Goal: Task Accomplishment & Management: Complete application form

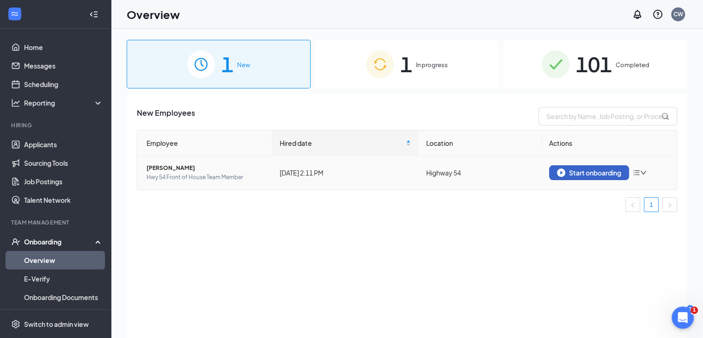
click at [582, 175] on div "Start onboarding" at bounding box center [589, 172] width 64 height 8
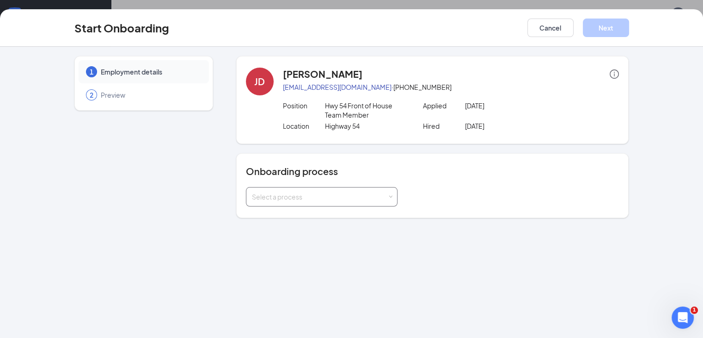
click at [358, 197] on div "Select a process" at bounding box center [320, 196] width 136 height 9
click at [279, 234] on span "Team Member Onboarding" at bounding box center [267, 232] width 82 height 8
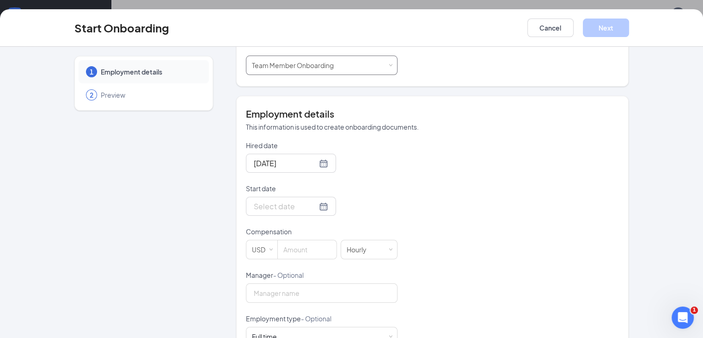
scroll to position [139, 0]
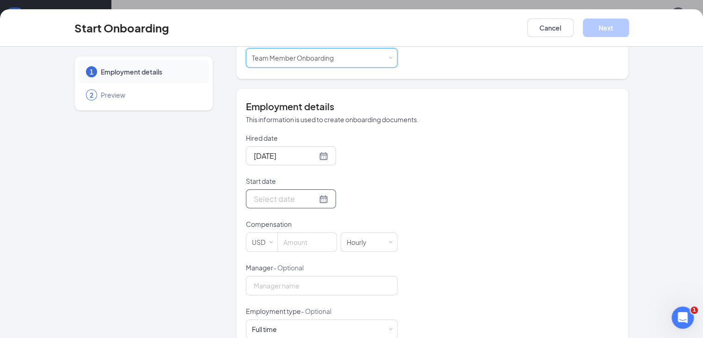
click at [293, 202] on div at bounding box center [291, 199] width 74 height 12
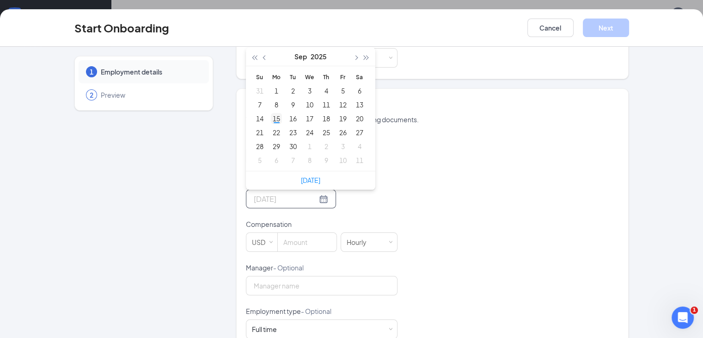
type input "[DATE]"
click at [271, 116] on div "15" at bounding box center [276, 118] width 11 height 11
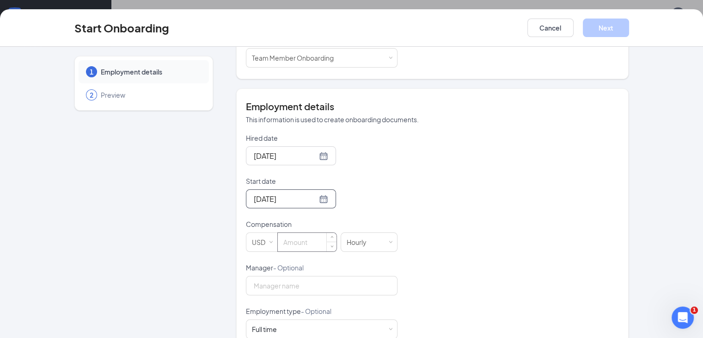
click at [283, 242] on input at bounding box center [307, 242] width 59 height 19
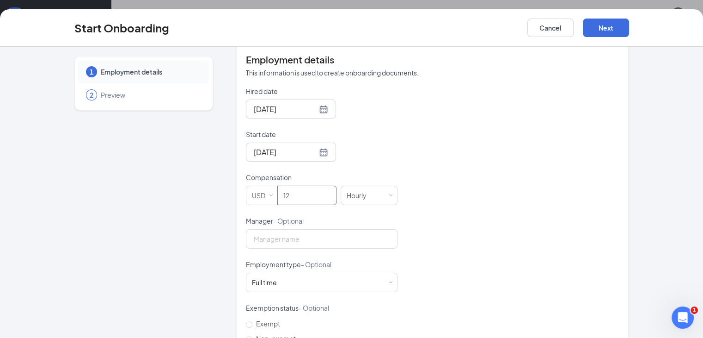
scroll to position [257, 0]
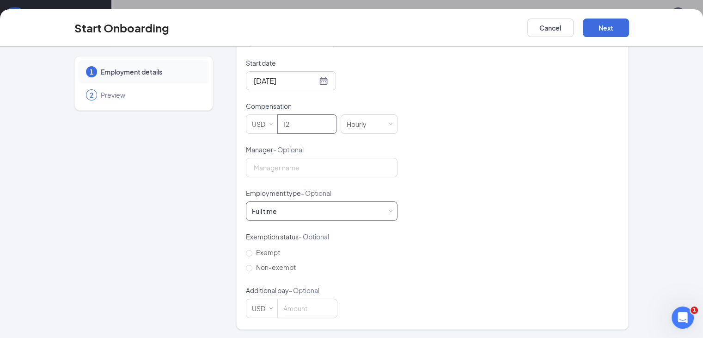
type input "12"
click at [308, 211] on div "Full time Works 30+ hours per week and is reasonably expected to work" at bounding box center [322, 211] width 140 height 19
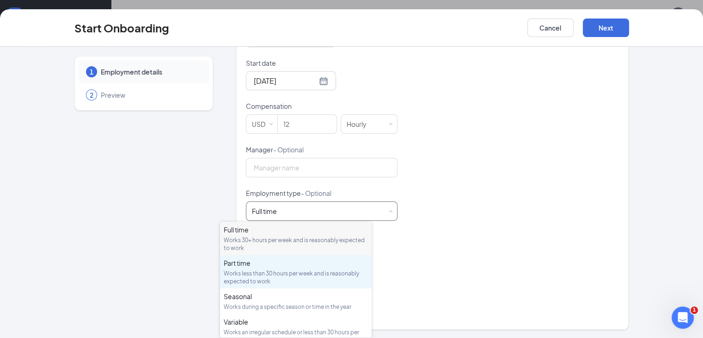
click at [294, 284] on div "Works less than 30 hours per week and is reasonably expected to work" at bounding box center [296, 277] width 144 height 16
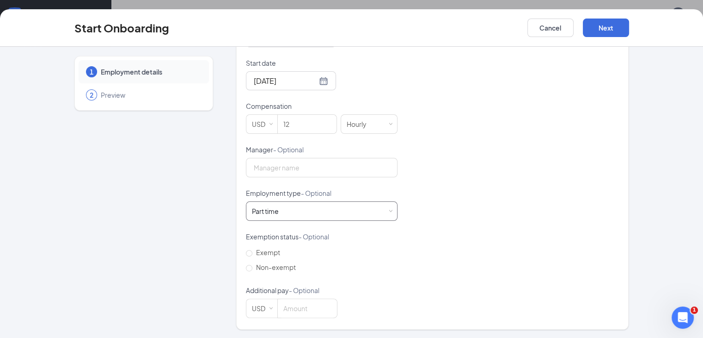
scroll to position [42, 0]
click at [629, 30] on button "Next" at bounding box center [606, 28] width 46 height 19
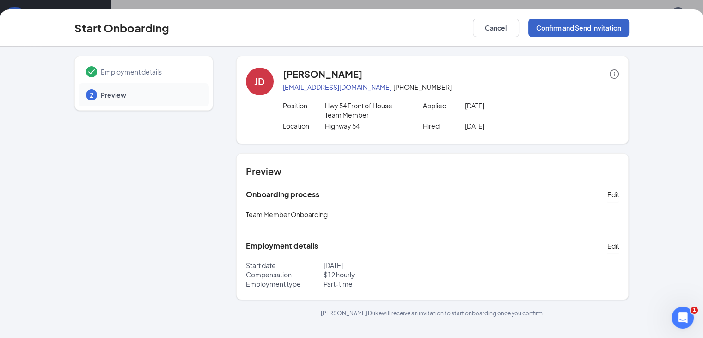
click at [629, 27] on button "Confirm and Send Invitation" at bounding box center [579, 28] width 101 height 19
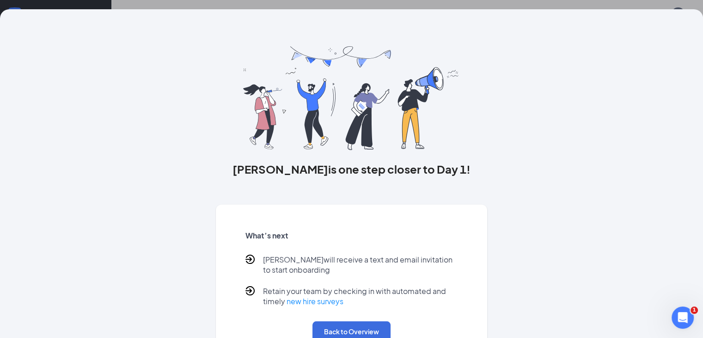
scroll to position [40, 0]
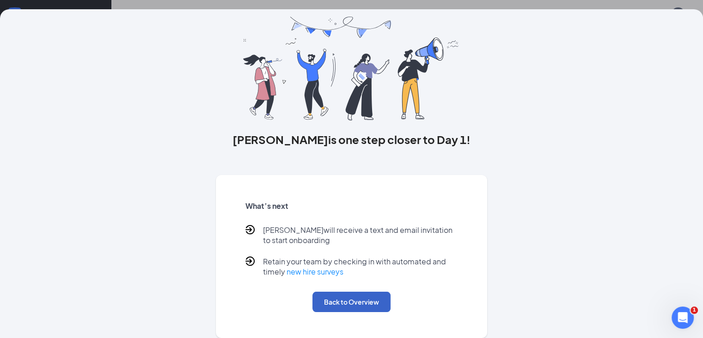
click at [339, 299] on button "Back to Overview" at bounding box center [352, 301] width 78 height 20
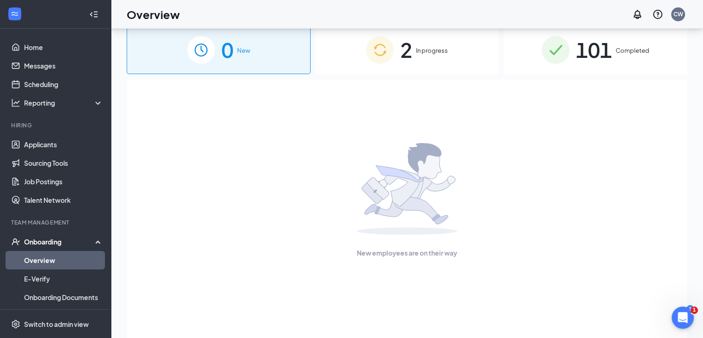
scroll to position [0, 0]
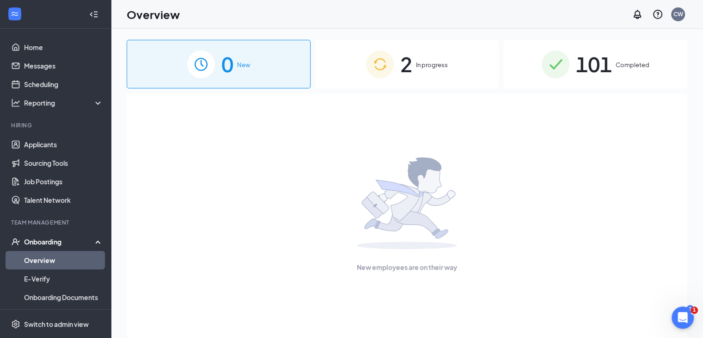
click at [431, 63] on span "In progress" at bounding box center [432, 64] width 32 height 9
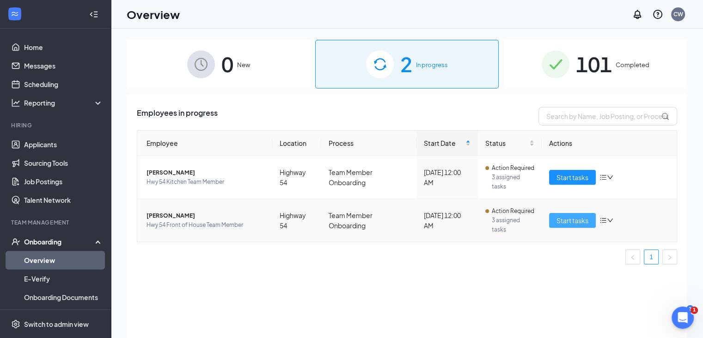
click at [565, 218] on span "Start tasks" at bounding box center [573, 220] width 32 height 10
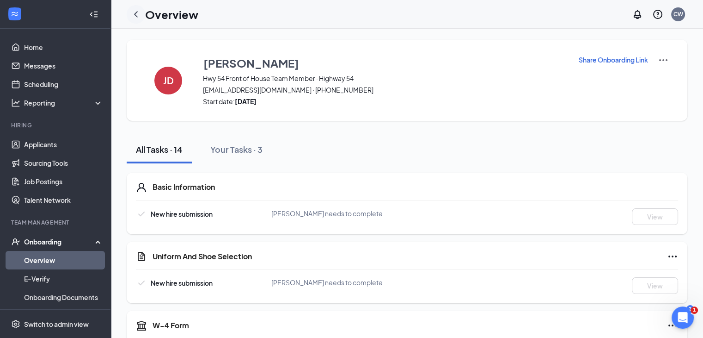
click at [139, 15] on icon "ChevronLeft" at bounding box center [135, 14] width 11 height 11
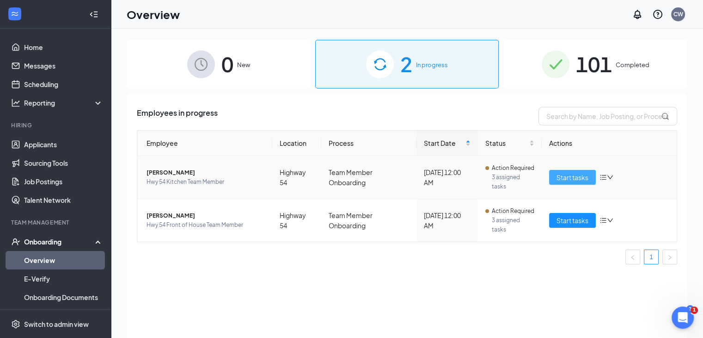
click at [566, 182] on button "Start tasks" at bounding box center [572, 177] width 47 height 15
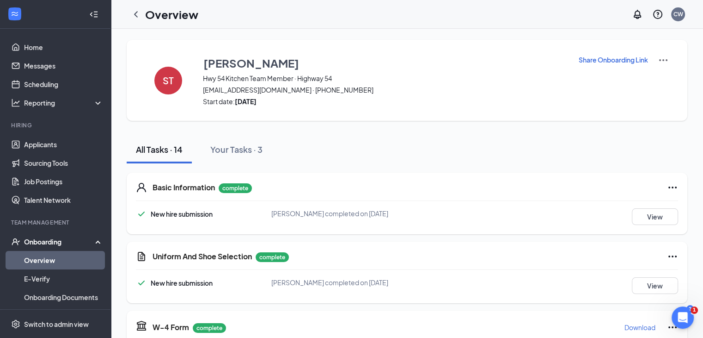
click at [133, 13] on icon "ChevronLeft" at bounding box center [135, 14] width 11 height 11
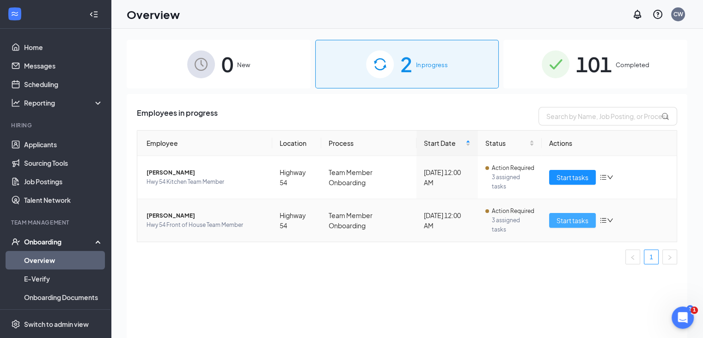
click at [575, 218] on span "Start tasks" at bounding box center [573, 220] width 32 height 10
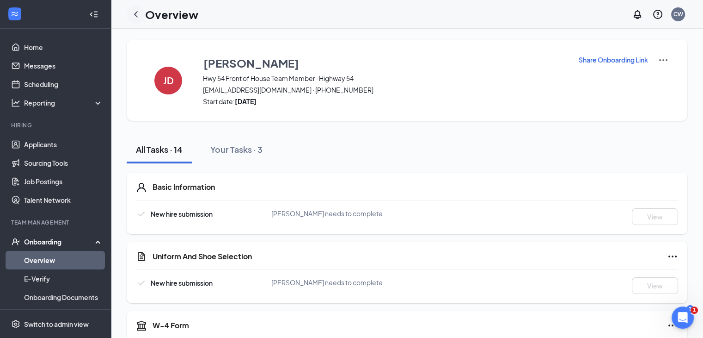
click at [137, 15] on icon "ChevronLeft" at bounding box center [135, 14] width 11 height 11
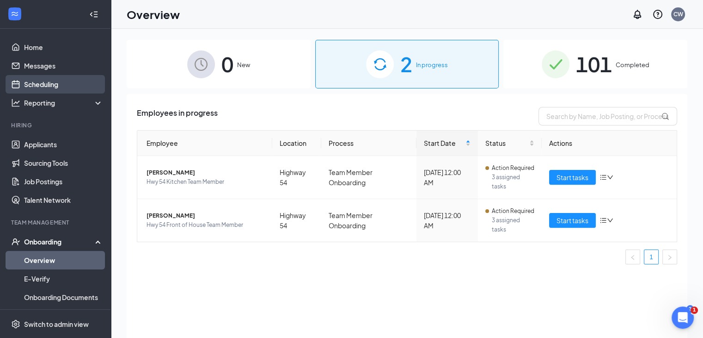
click at [54, 84] on link "Scheduling" at bounding box center [63, 84] width 79 height 19
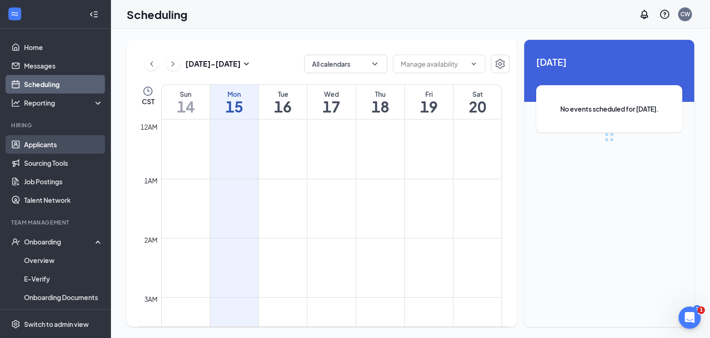
click at [42, 143] on link "Applicants" at bounding box center [63, 144] width 79 height 19
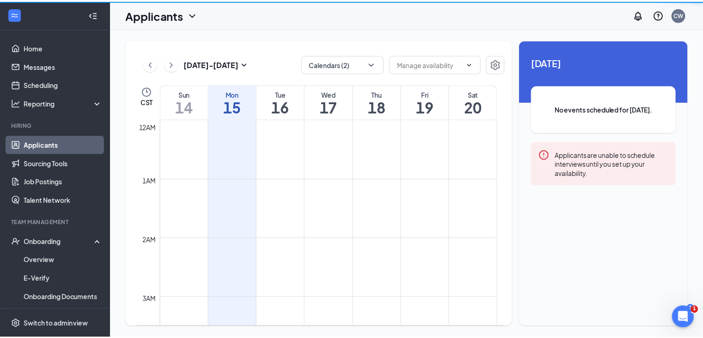
scroll to position [455, 0]
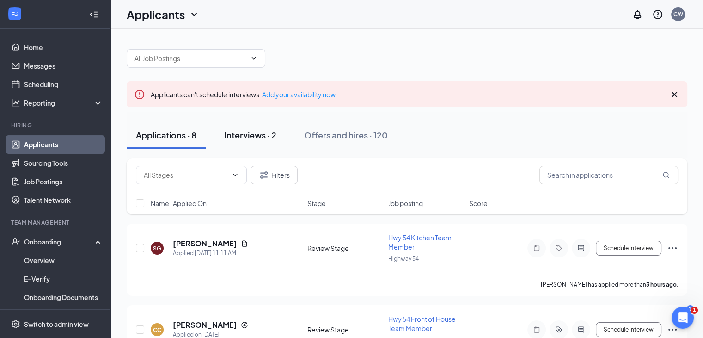
click at [250, 138] on div "Interviews · 2" at bounding box center [250, 135] width 52 height 12
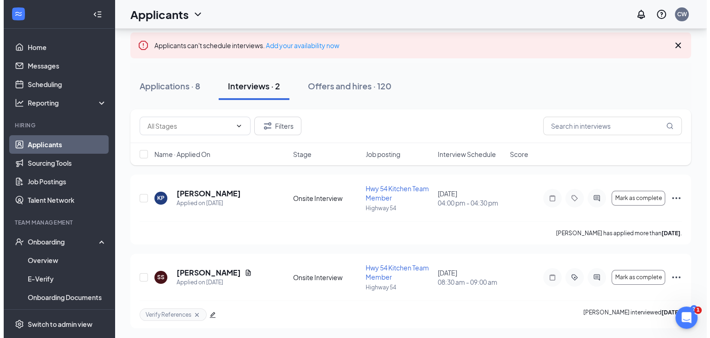
scroll to position [50, 0]
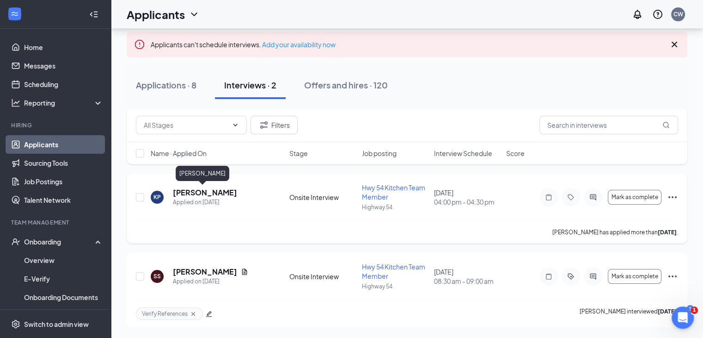
click at [201, 191] on h5 "[PERSON_NAME]" at bounding box center [205, 192] width 64 height 10
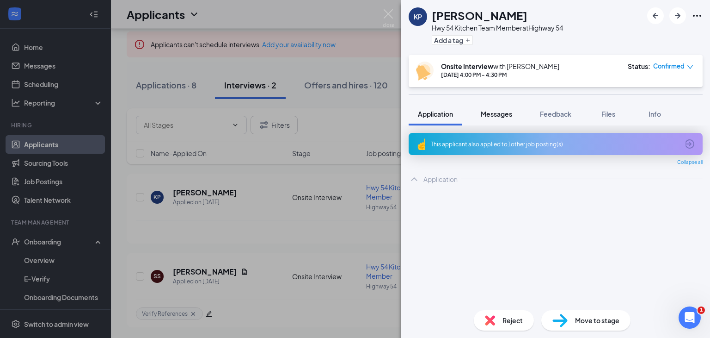
click at [495, 111] on span "Messages" at bounding box center [496, 114] width 31 height 8
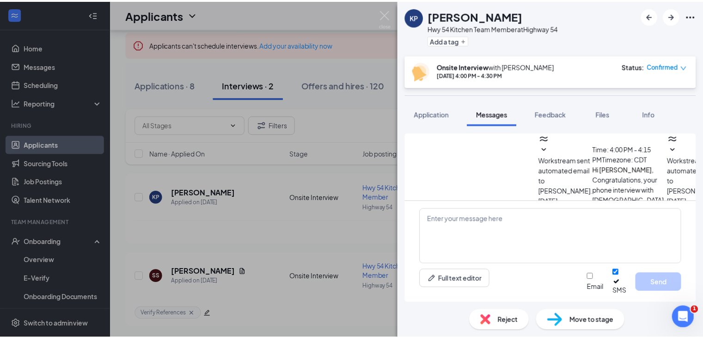
scroll to position [285, 0]
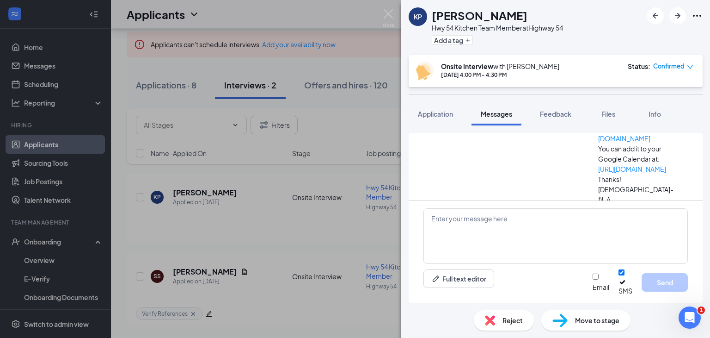
click at [48, 86] on div "KP [PERSON_NAME] Hwy 54 Kitchen Team Member at Highway 54 Add a tag Onsite Inte…" at bounding box center [355, 169] width 710 height 338
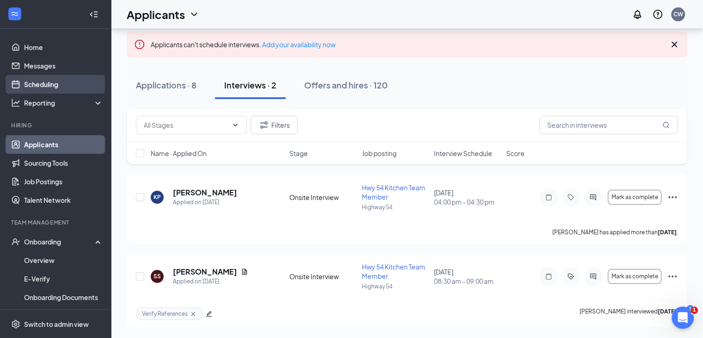
click at [48, 86] on link "Scheduling" at bounding box center [63, 84] width 79 height 19
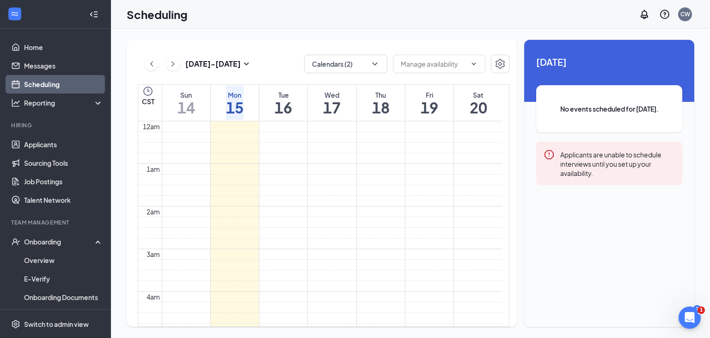
scroll to position [455, 0]
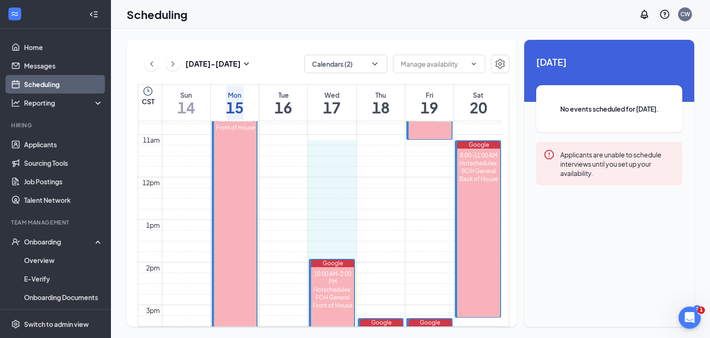
drag, startPoint x: 326, startPoint y: 141, endPoint x: 331, endPoint y: 242, distance: 101.0
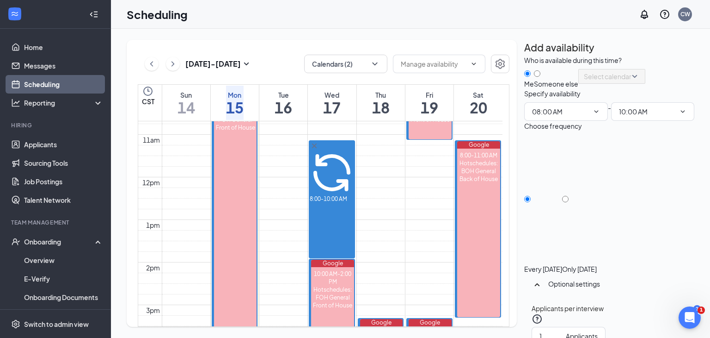
type input "08:00 AM"
type input "10:00 AM"
click at [597, 264] on div at bounding box center [579, 264] width 35 height 0
click at [569, 202] on input "Only [DATE]" at bounding box center [565, 199] width 6 height 6
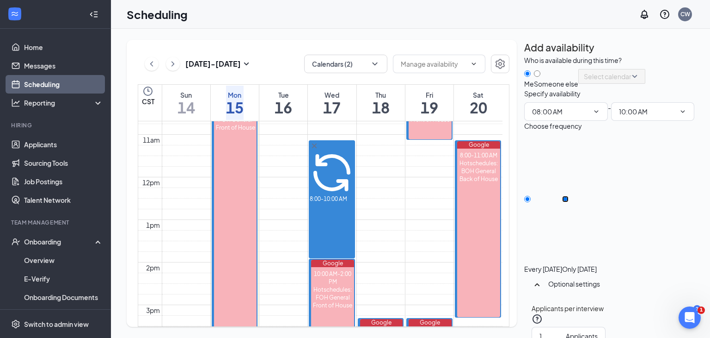
radio input "true"
radio input "false"
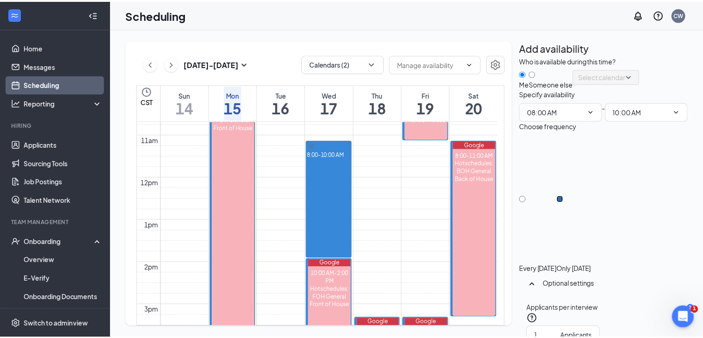
scroll to position [115, 0]
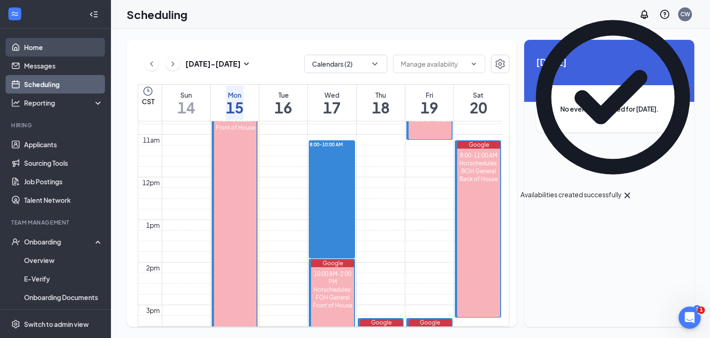
click at [35, 47] on link "Home" at bounding box center [63, 47] width 79 height 19
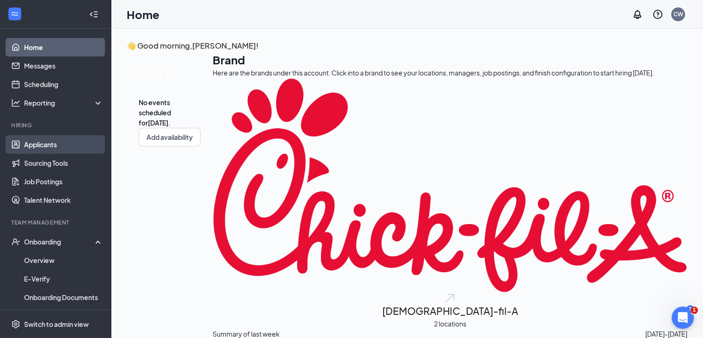
click at [29, 144] on link "Applicants" at bounding box center [63, 144] width 79 height 19
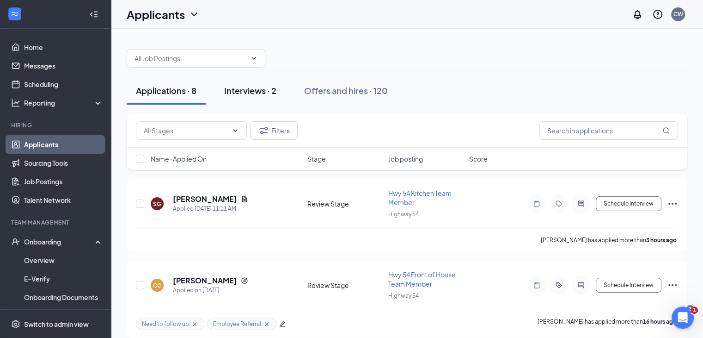
click at [253, 93] on div "Interviews · 2" at bounding box center [250, 91] width 52 height 12
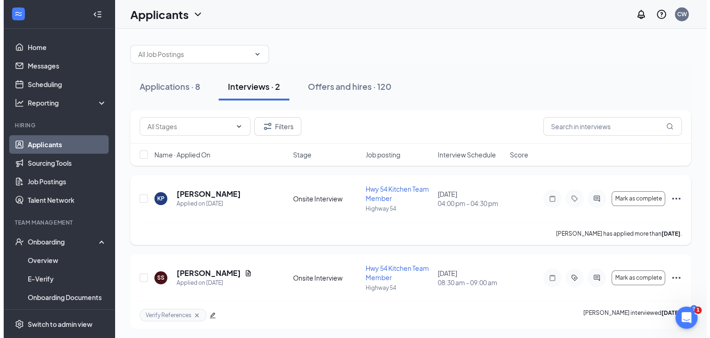
scroll to position [6, 0]
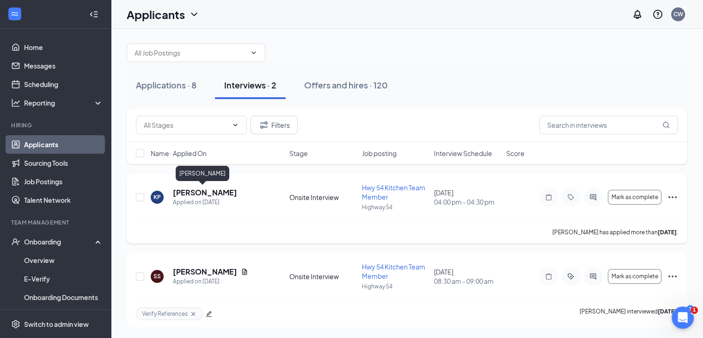
click at [198, 189] on h5 "[PERSON_NAME]" at bounding box center [205, 192] width 64 height 10
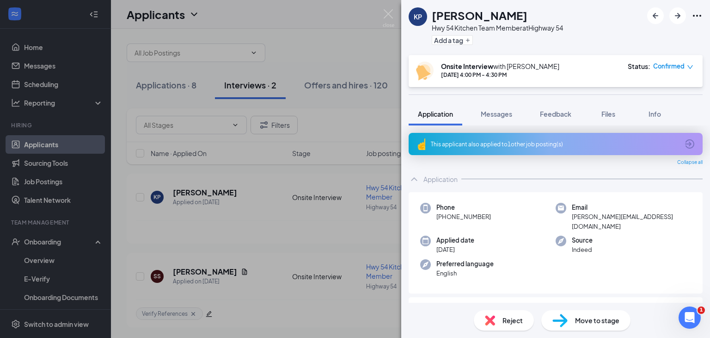
click at [679, 68] on span "Confirmed" at bounding box center [669, 66] width 31 height 9
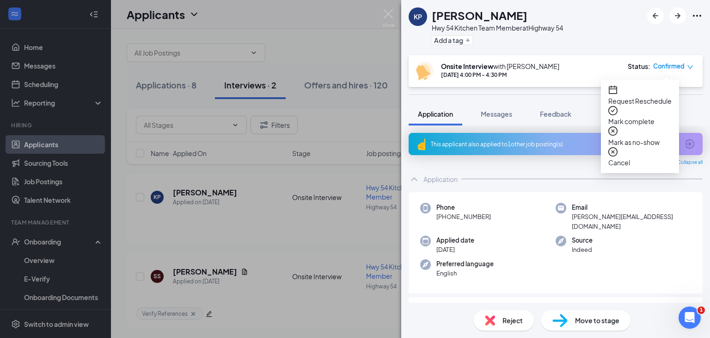
click at [652, 96] on span "Request Reschedule" at bounding box center [640, 101] width 63 height 10
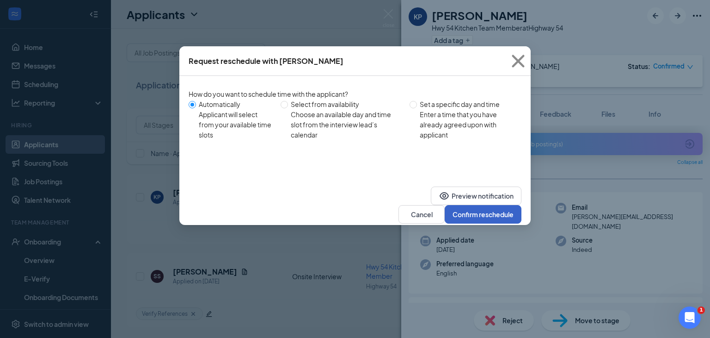
click at [449, 205] on button "Confirm reschedule" at bounding box center [483, 214] width 77 height 19
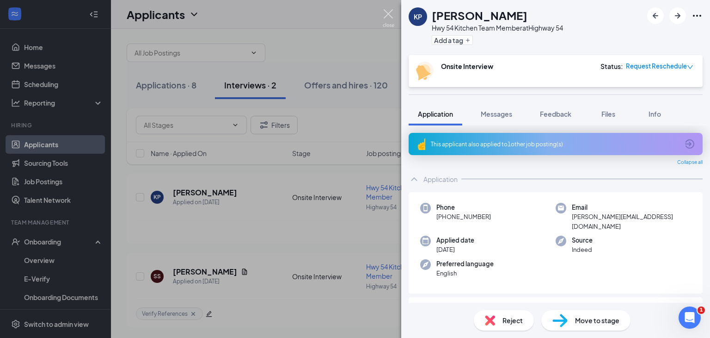
click at [385, 15] on img at bounding box center [389, 18] width 12 height 18
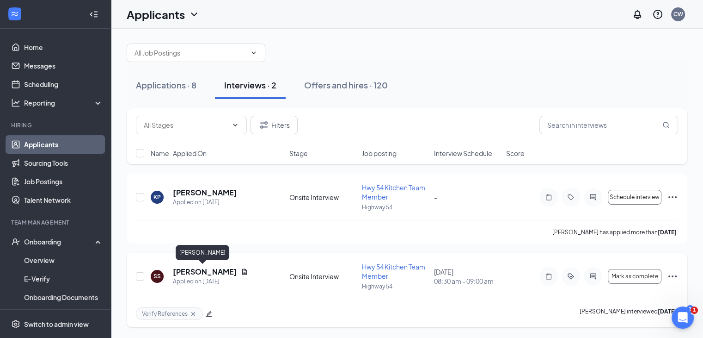
click at [191, 273] on h5 "[PERSON_NAME]" at bounding box center [205, 271] width 64 height 10
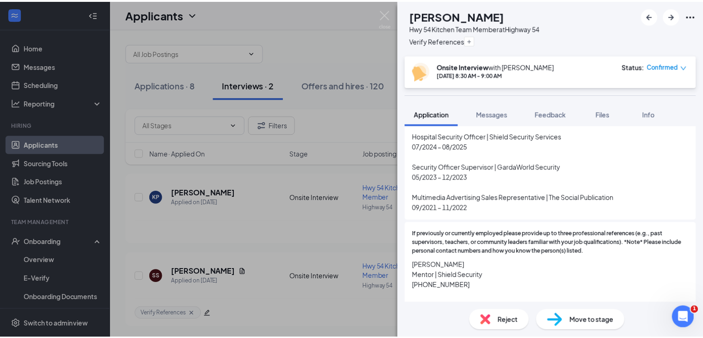
scroll to position [416, 0]
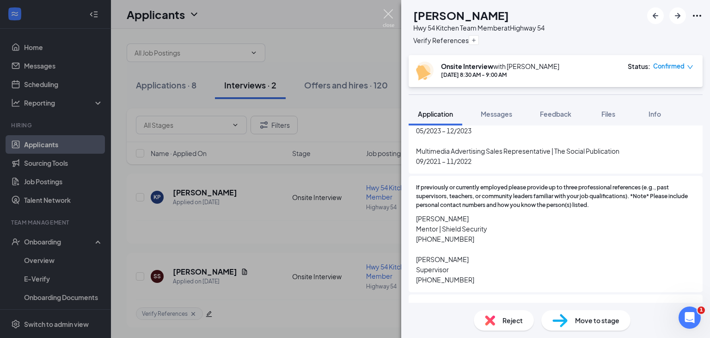
click at [387, 12] on img at bounding box center [389, 18] width 12 height 18
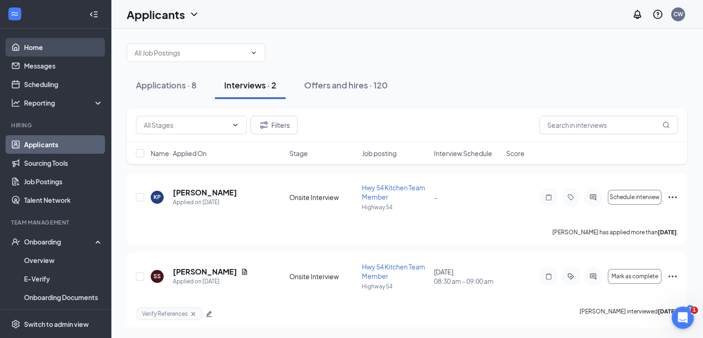
drag, startPoint x: 52, startPoint y: 48, endPoint x: 63, endPoint y: 54, distance: 12.6
click at [52, 48] on link "Home" at bounding box center [63, 47] width 79 height 19
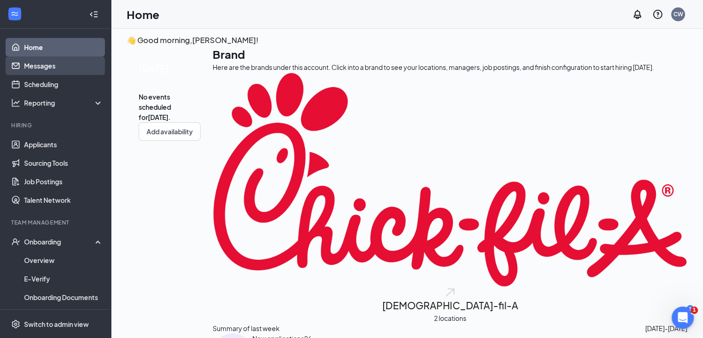
click at [52, 69] on link "Messages" at bounding box center [63, 65] width 79 height 19
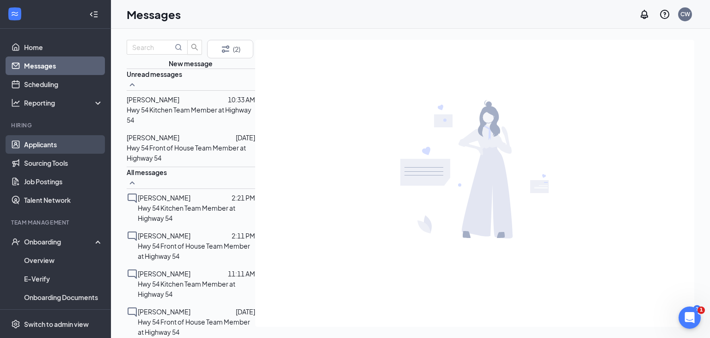
drag, startPoint x: 56, startPoint y: 137, endPoint x: 78, endPoint y: 139, distance: 22.3
click at [56, 136] on link "Applicants" at bounding box center [63, 144] width 79 height 19
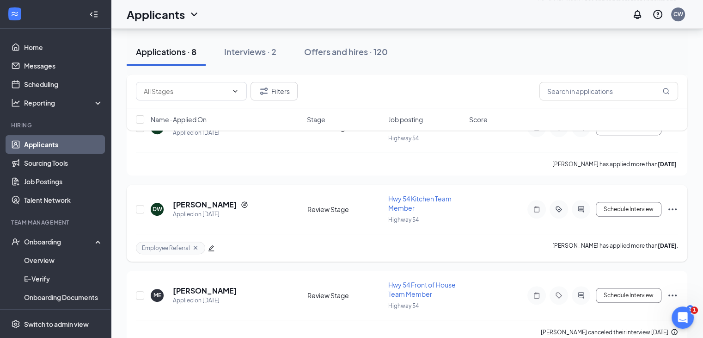
scroll to position [501, 0]
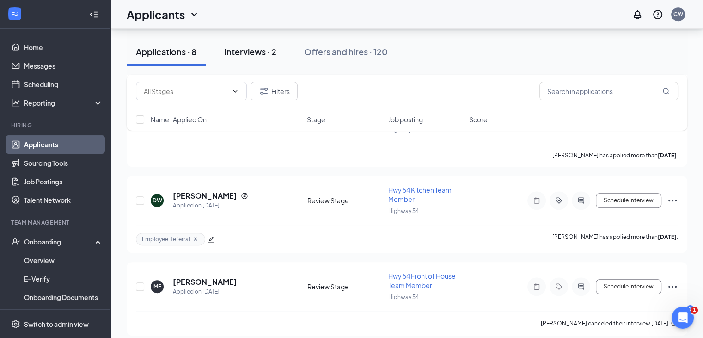
click at [237, 56] on div "Interviews · 2" at bounding box center [250, 52] width 52 height 12
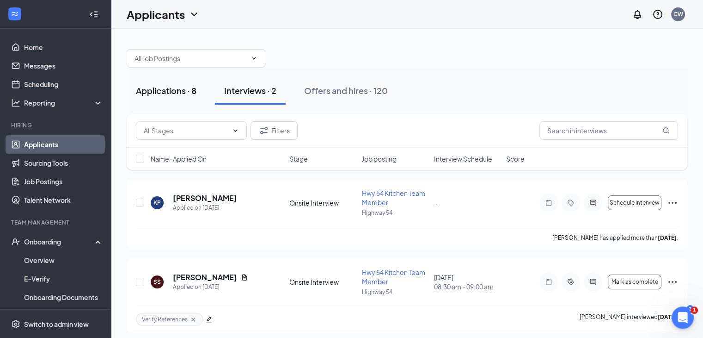
click at [178, 86] on div "Applications · 8" at bounding box center [166, 91] width 61 height 12
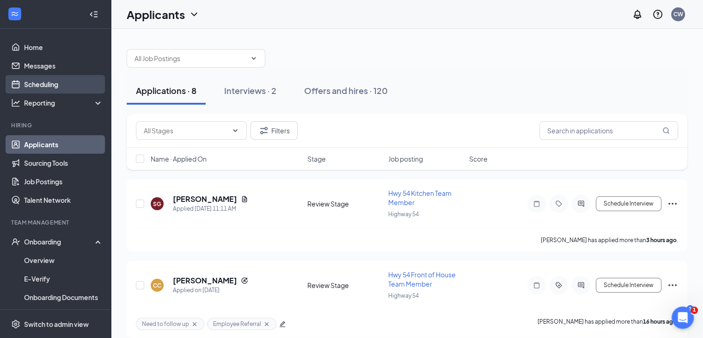
click at [43, 86] on link "Scheduling" at bounding box center [63, 84] width 79 height 19
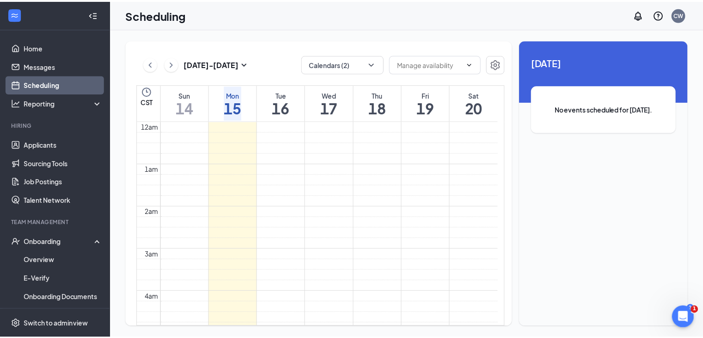
scroll to position [455, 0]
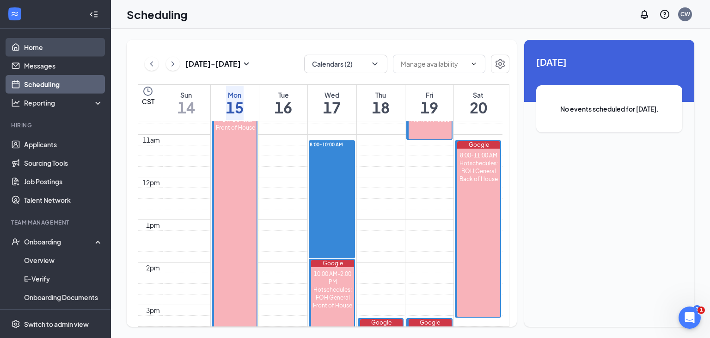
click at [36, 48] on link "Home" at bounding box center [63, 47] width 79 height 19
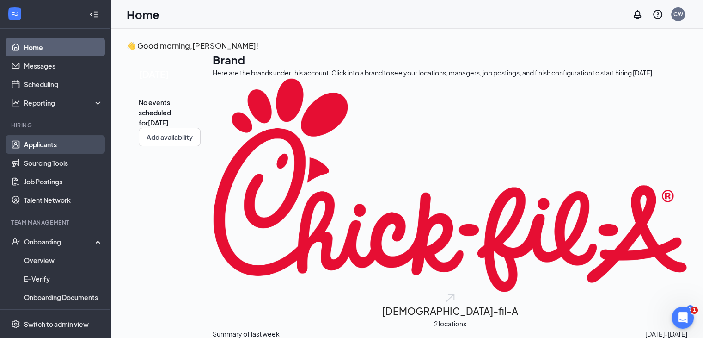
click at [37, 142] on link "Applicants" at bounding box center [63, 144] width 79 height 19
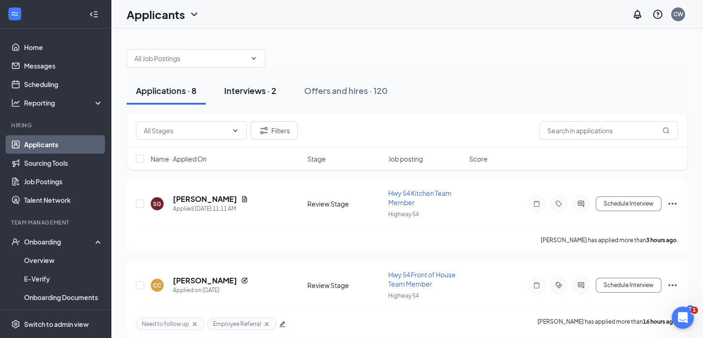
click at [229, 100] on button "Interviews · 2" at bounding box center [250, 91] width 71 height 28
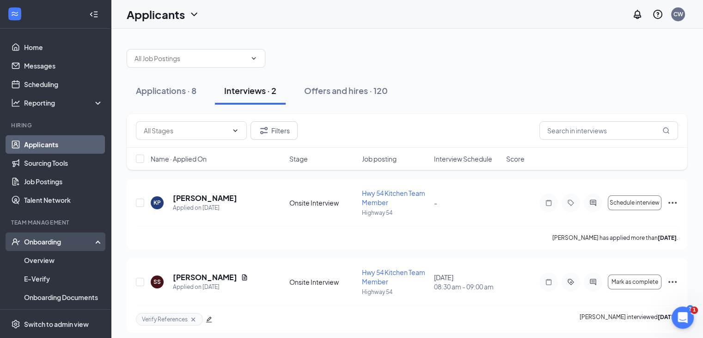
click at [56, 244] on div "Onboarding" at bounding box center [59, 241] width 71 height 9
click at [60, 241] on div "Onboarding" at bounding box center [59, 241] width 71 height 9
click at [37, 259] on link "Overview" at bounding box center [63, 260] width 79 height 19
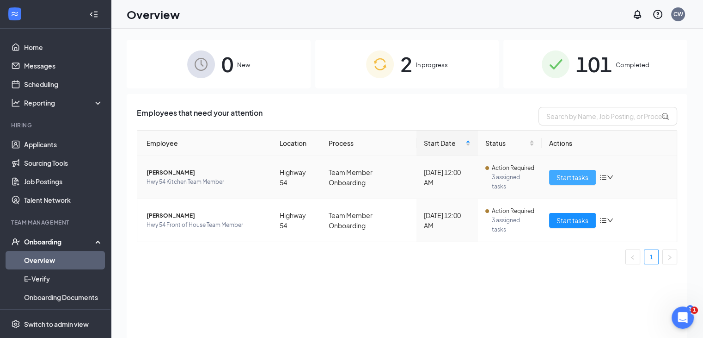
click at [560, 176] on span "Start tasks" at bounding box center [573, 177] width 32 height 10
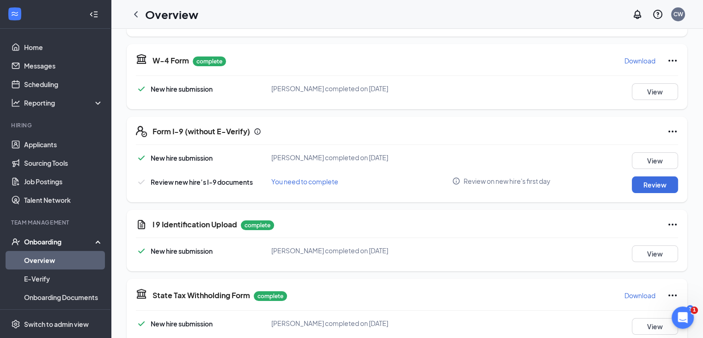
scroll to position [278, 0]
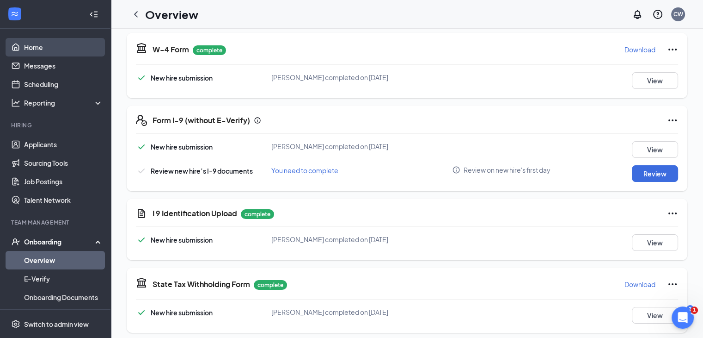
click at [35, 52] on link "Home" at bounding box center [63, 47] width 79 height 19
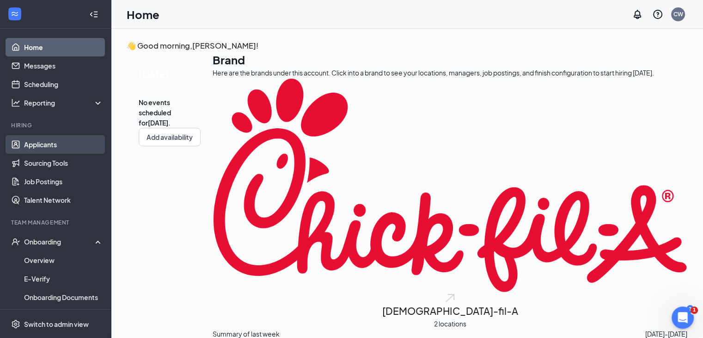
click at [35, 147] on link "Applicants" at bounding box center [63, 144] width 79 height 19
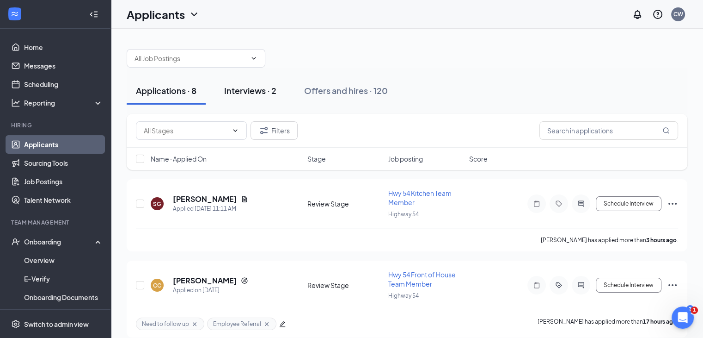
click at [264, 95] on div "Interviews · 2" at bounding box center [250, 91] width 52 height 12
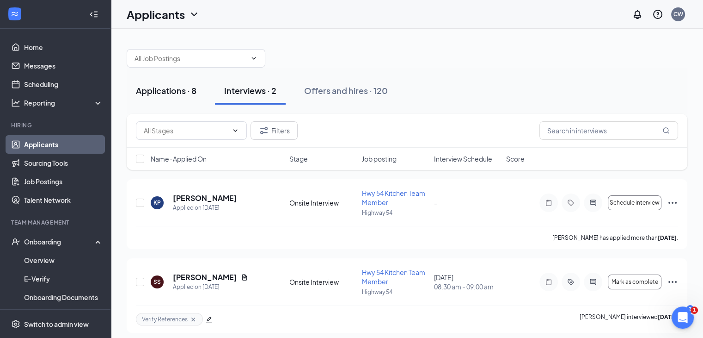
click at [176, 85] on div "Applications · 8" at bounding box center [166, 91] width 61 height 12
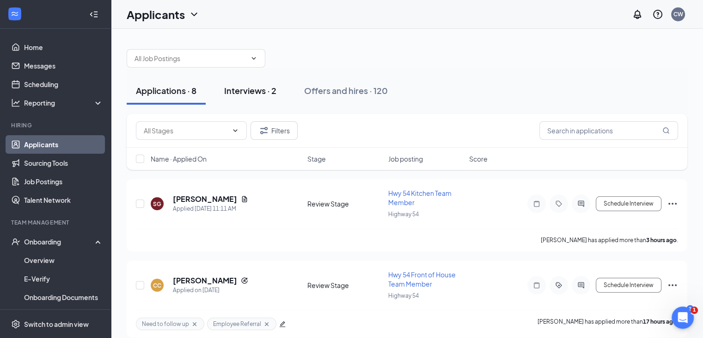
click at [250, 87] on div "Interviews · 2" at bounding box center [250, 91] width 52 height 12
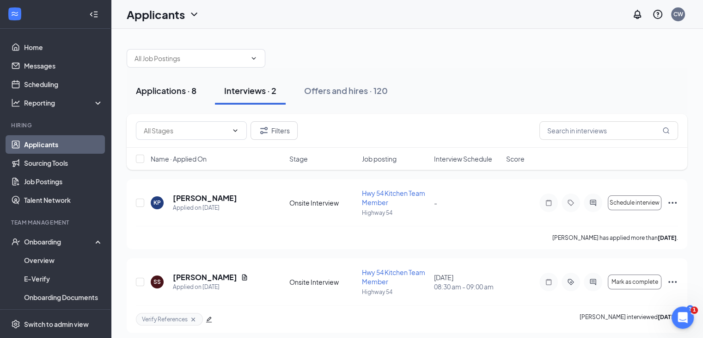
click at [182, 92] on div "Applications · 8" at bounding box center [166, 91] width 61 height 12
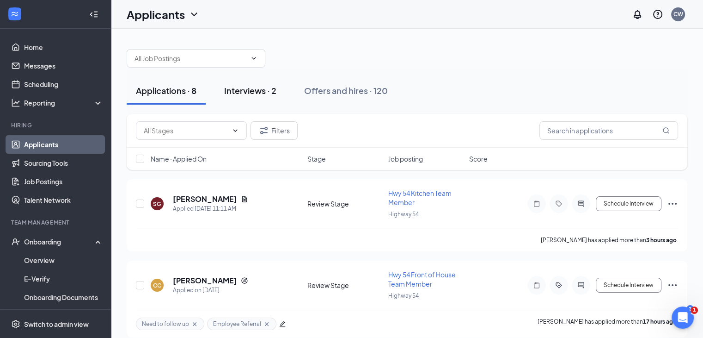
click at [245, 91] on div "Interviews · 2" at bounding box center [250, 91] width 52 height 12
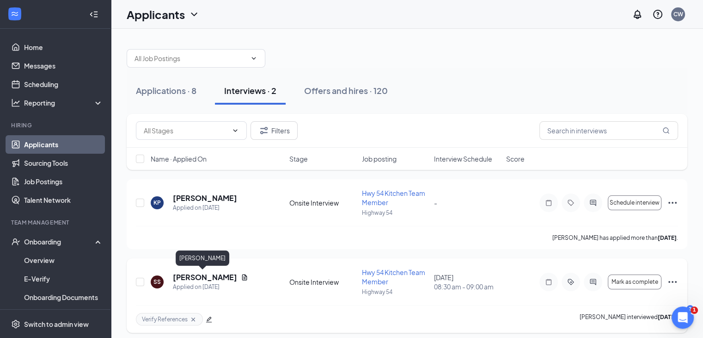
click at [204, 274] on h5 "[PERSON_NAME]" at bounding box center [205, 277] width 64 height 10
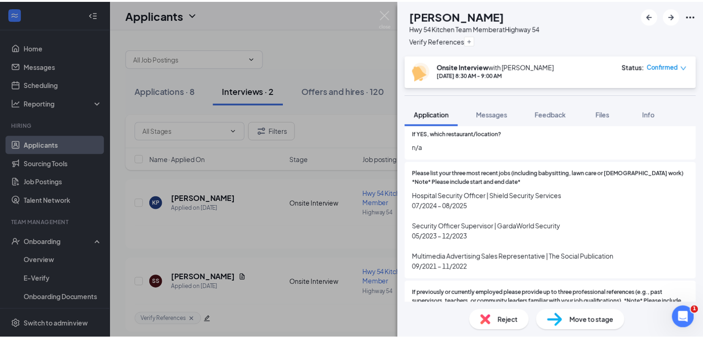
scroll to position [463, 0]
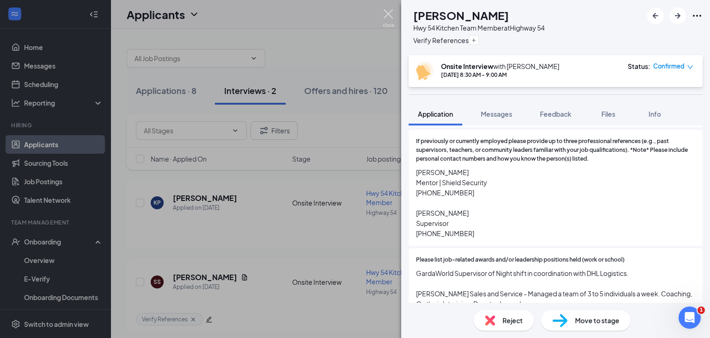
click at [388, 18] on img at bounding box center [389, 18] width 12 height 18
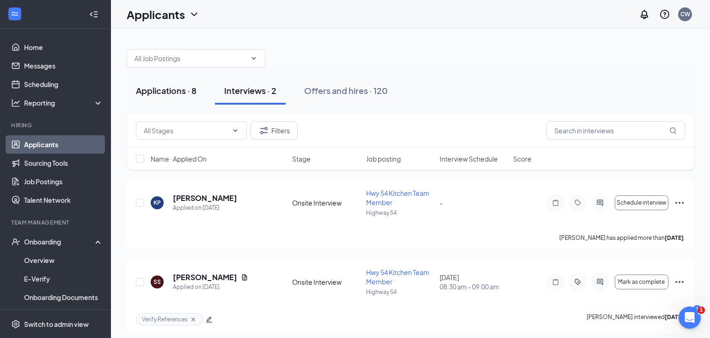
click at [161, 89] on div "Applications · 8" at bounding box center [166, 91] width 61 height 12
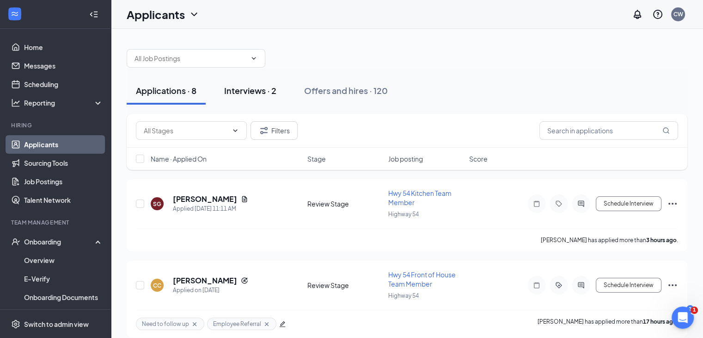
click at [252, 85] on div "Interviews · 2" at bounding box center [250, 91] width 52 height 12
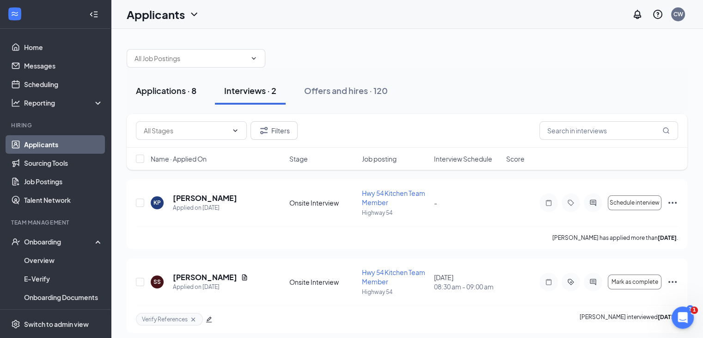
click at [163, 92] on div "Applications · 8" at bounding box center [166, 91] width 61 height 12
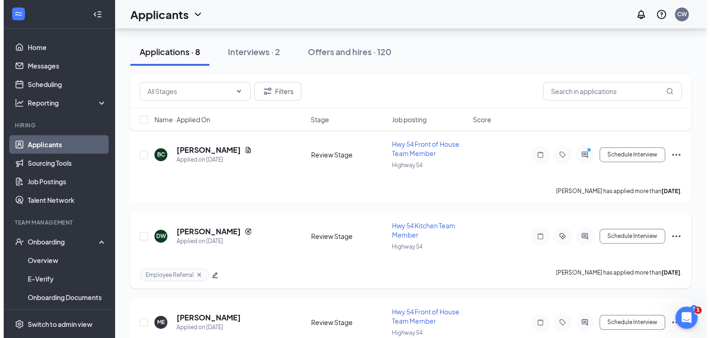
scroll to position [501, 0]
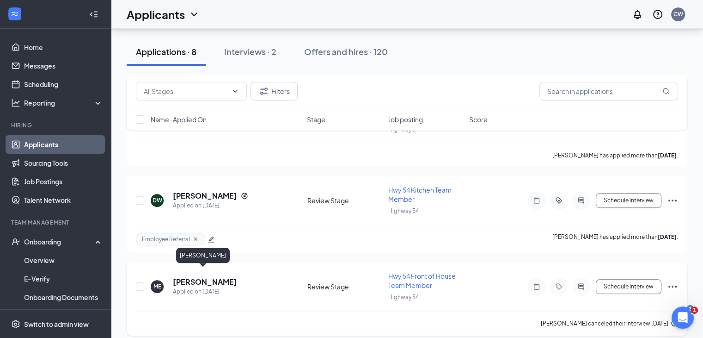
click at [200, 277] on h5 "[PERSON_NAME]" at bounding box center [205, 282] width 64 height 10
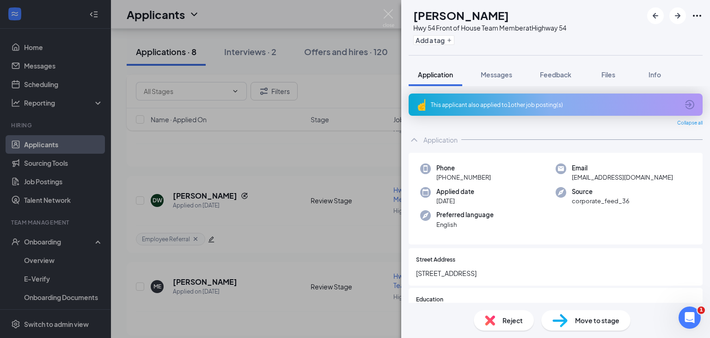
click at [512, 326] on div "Reject" at bounding box center [504, 320] width 60 height 20
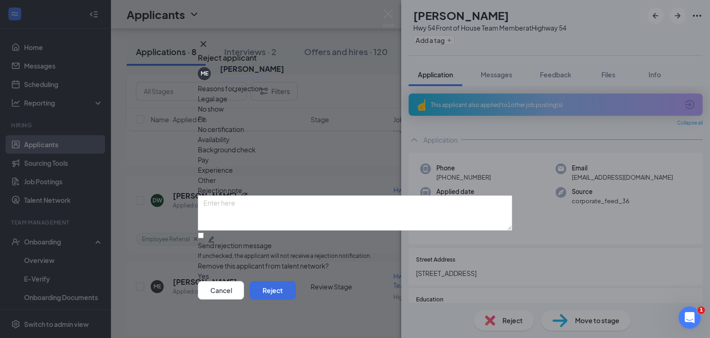
click at [282, 185] on div "Rejection note" at bounding box center [355, 190] width 315 height 10
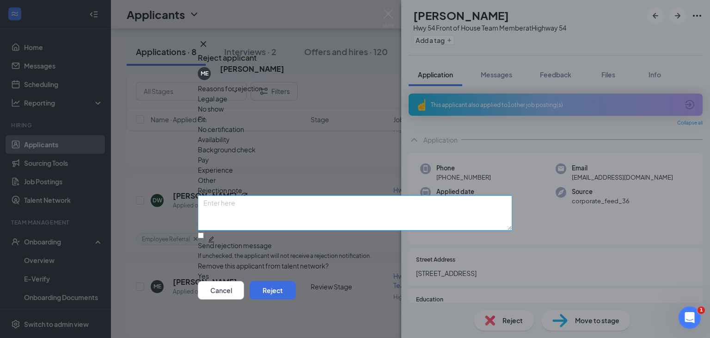
click at [276, 195] on textarea at bounding box center [355, 212] width 315 height 35
type textarea "decided not to interview"
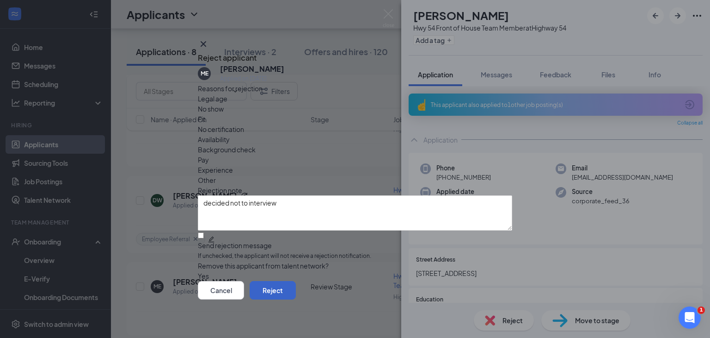
click at [296, 295] on button "Reject" at bounding box center [273, 290] width 46 height 19
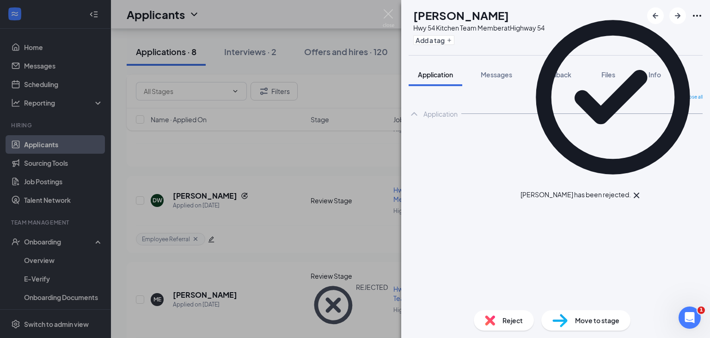
click at [640, 192] on icon "Cross" at bounding box center [637, 195] width 6 height 6
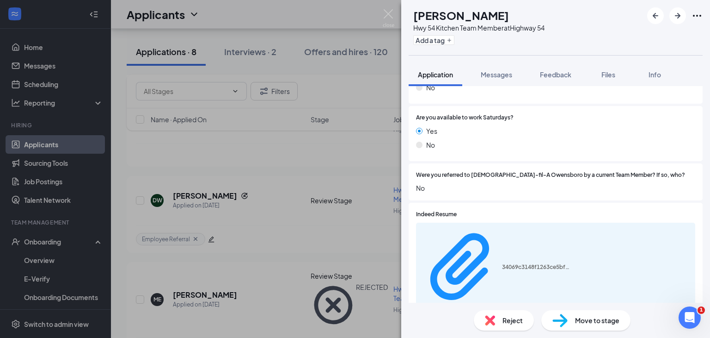
scroll to position [940, 0]
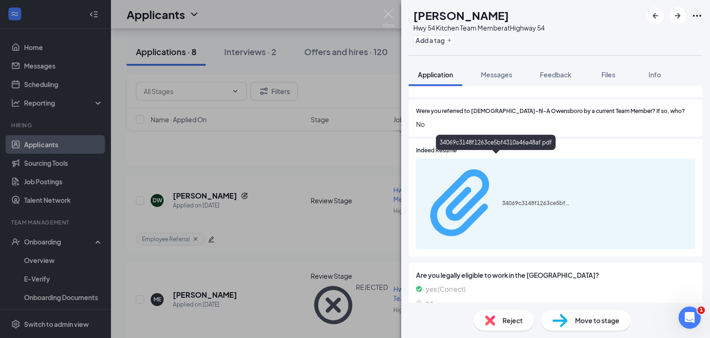
click at [531, 199] on div "34069c3148f1263ce5bf4310a46a48af.pdf" at bounding box center [536, 202] width 69 height 7
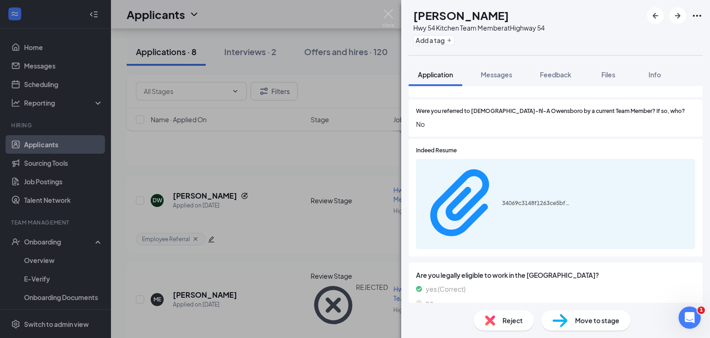
click at [506, 321] on span "Reject" at bounding box center [513, 320] width 20 height 10
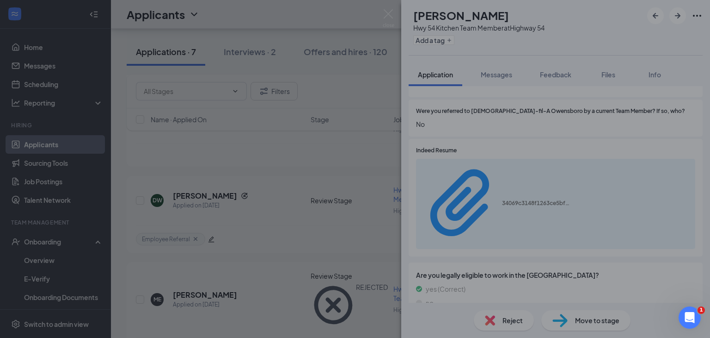
scroll to position [936, 0]
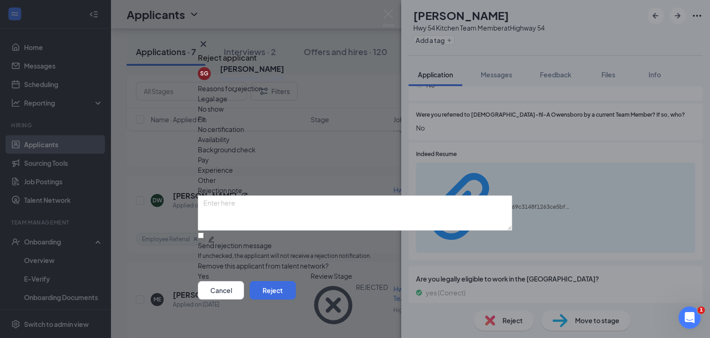
click at [205, 120] on span "Fit" at bounding box center [201, 119] width 7 height 10
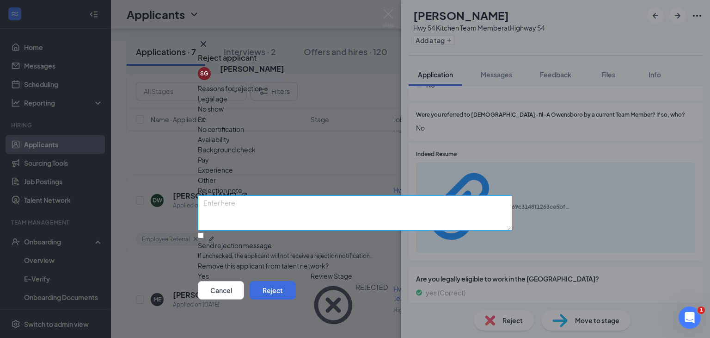
click at [303, 202] on textarea at bounding box center [355, 212] width 315 height 35
type textarea "blank application"
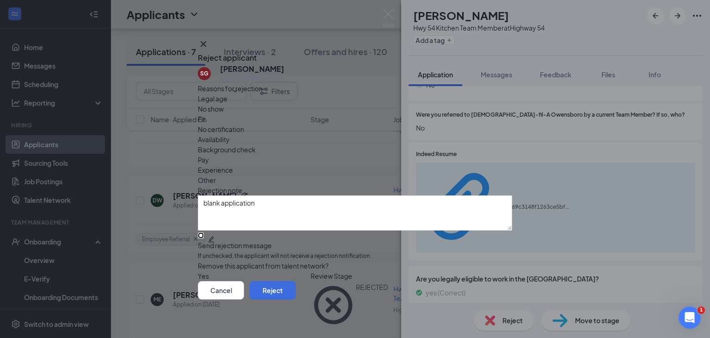
click at [204, 232] on input "Send rejection message If unchecked, the applicant will not receive a rejection…" at bounding box center [201, 235] width 6 height 6
checkbox input "true"
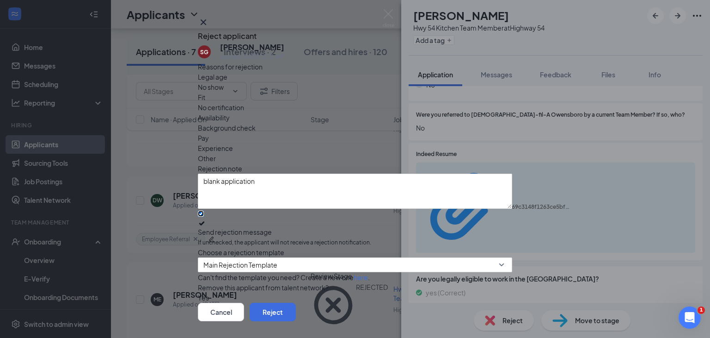
scroll to position [58, 0]
click at [198, 292] on button "button" at bounding box center [198, 297] width 0 height 10
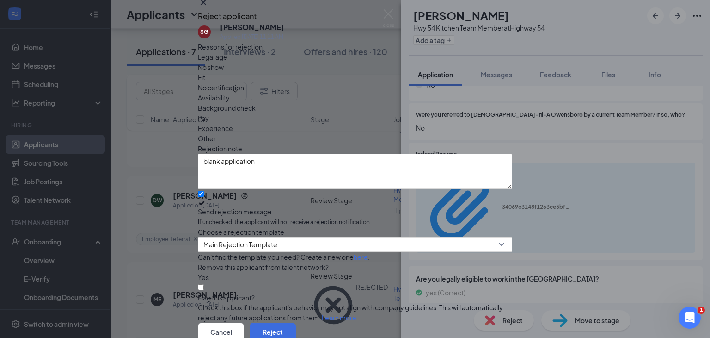
scroll to position [99, 0]
drag, startPoint x: 481, startPoint y: 290, endPoint x: 486, endPoint y: 269, distance: 22.0
click at [296, 322] on button "Reject" at bounding box center [273, 331] width 46 height 19
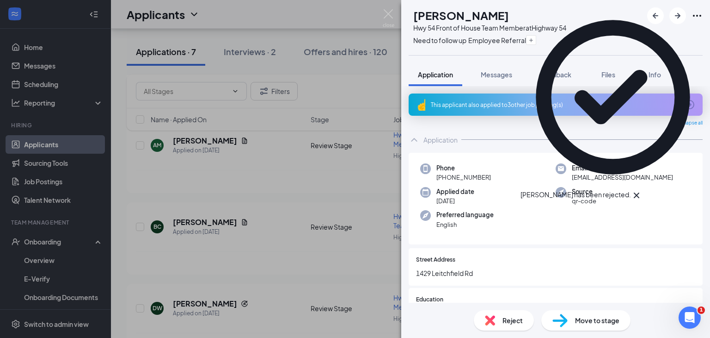
click at [640, 192] on icon "Cross" at bounding box center [637, 195] width 6 height 6
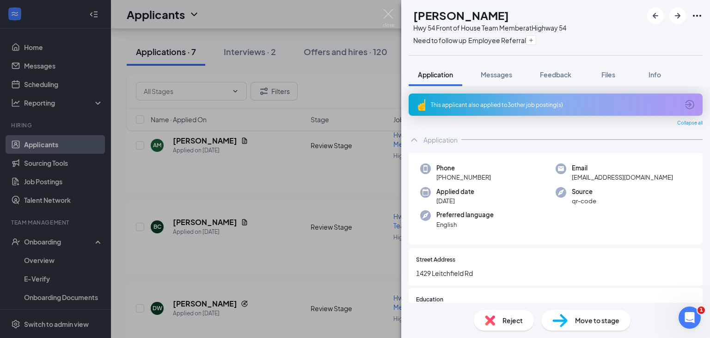
click at [490, 102] on div "This applicant also applied to 3 other job posting(s)" at bounding box center [555, 105] width 248 height 8
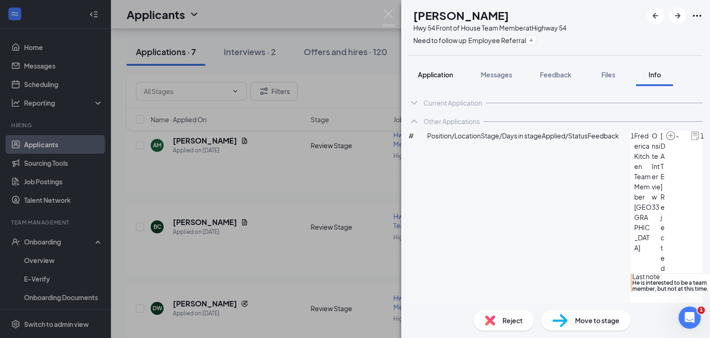
click at [445, 75] on span "Application" at bounding box center [435, 74] width 35 height 8
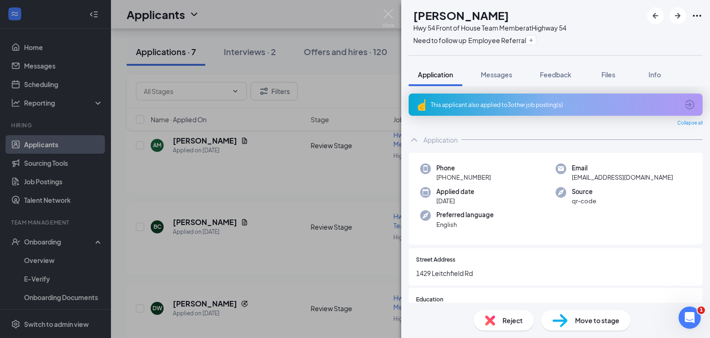
click at [593, 328] on div "Move to stage" at bounding box center [586, 320] width 89 height 20
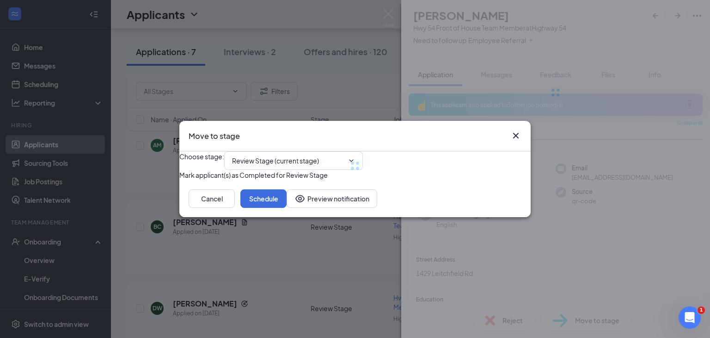
type input "Phone Interview (next stage)"
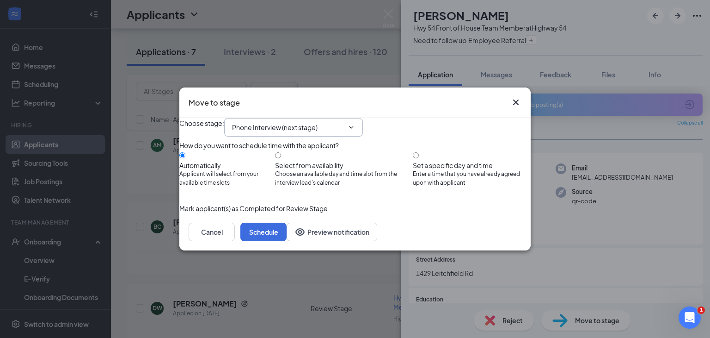
click at [340, 122] on input "Phone Interview (next stage)" at bounding box center [288, 127] width 112 height 10
click at [350, 96] on div "Move to stage" at bounding box center [355, 102] width 352 height 31
click at [281, 156] on input "Select from availability Choose an available day and time slot from the intervi…" at bounding box center [278, 155] width 6 height 6
radio input "true"
radio input "false"
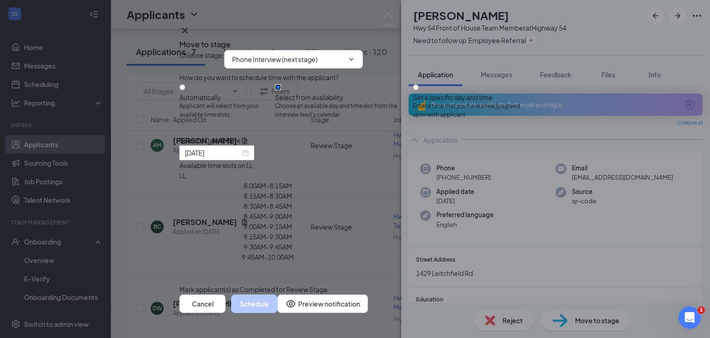
type input "[DATE]"
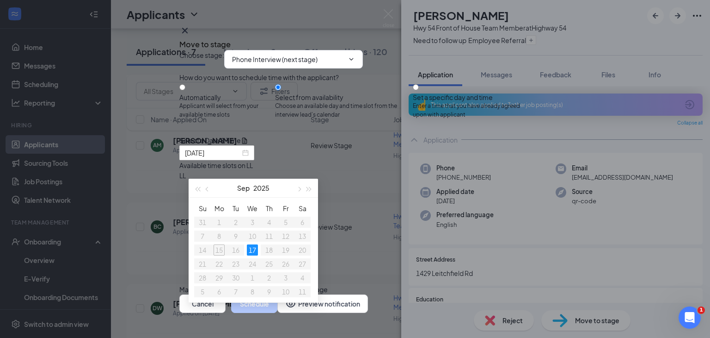
click at [438, 145] on div "Select a Date & Time" at bounding box center [355, 140] width 352 height 10
click at [355, 249] on div "Choose stage : Phone Interview (next stage) Application Review Stage (current s…" at bounding box center [355, 172] width 352 height 244
click at [419, 90] on input "Set a specific day and time Enter a time that you have already agreed upon with…" at bounding box center [416, 87] width 6 height 6
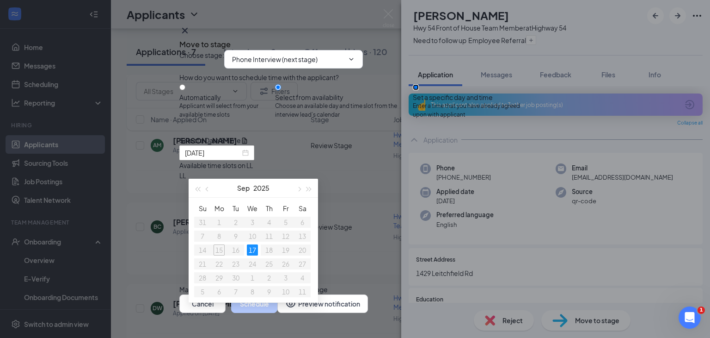
radio input "true"
radio input "false"
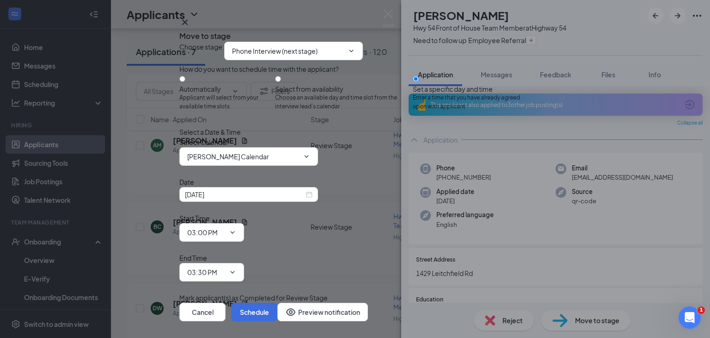
click at [191, 28] on icon "Cross" at bounding box center [184, 22] width 11 height 11
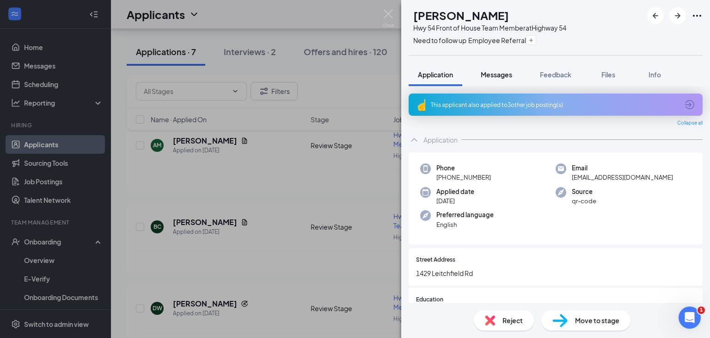
click at [492, 76] on span "Messages" at bounding box center [496, 74] width 31 height 8
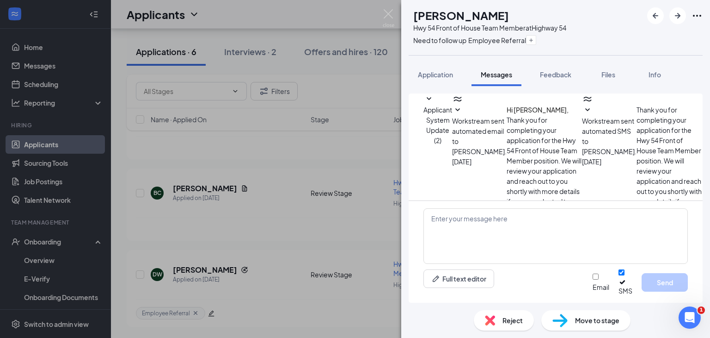
scroll to position [339, 0]
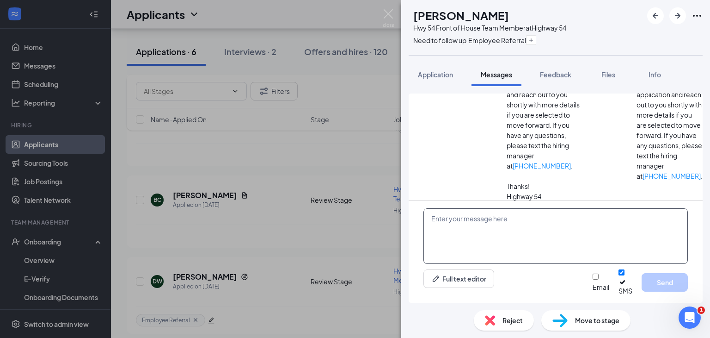
click at [469, 237] on textarea at bounding box center [556, 236] width 265 height 56
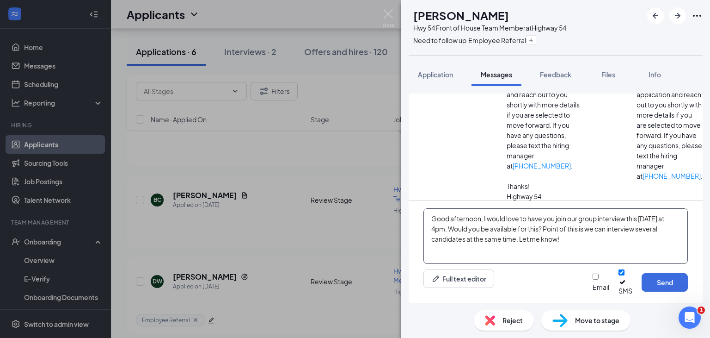
drag, startPoint x: 605, startPoint y: 252, endPoint x: 425, endPoint y: 225, distance: 181.5
click at [425, 225] on textarea "Good afternoon, I would love to have you join our group interview this [DATE] a…" at bounding box center [556, 236] width 265 height 56
type textarea "Good afternoon, I would love to have you join our group interview this [DATE] a…"
click at [675, 289] on button "Send" at bounding box center [665, 282] width 46 height 19
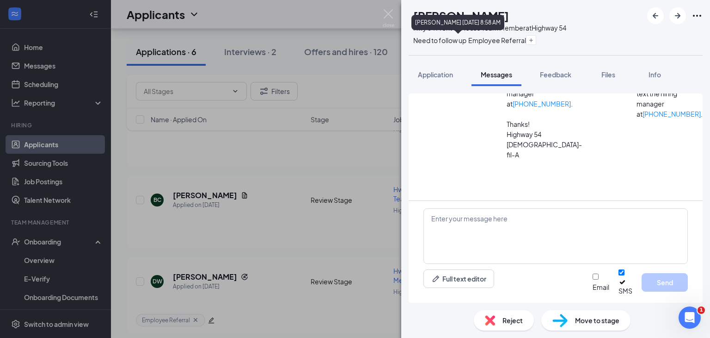
scroll to position [176, 0]
click at [467, 45] on icon "Cross" at bounding box center [439, 71] width 53 height 53
click at [481, 37] on button "button" at bounding box center [476, 40] width 10 height 10
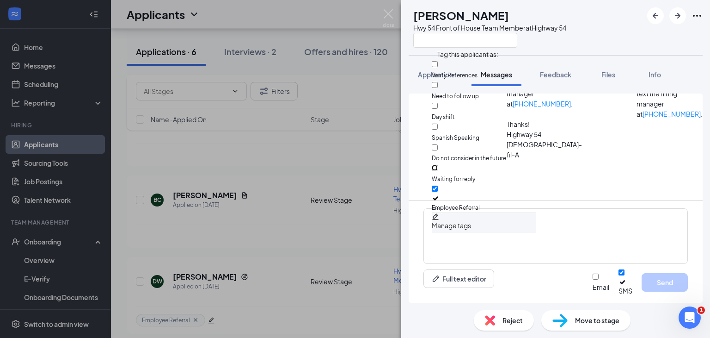
click at [438, 165] on input "Waiting for reply" at bounding box center [435, 168] width 6 height 6
checkbox input "true"
click at [622, 22] on div "CC [PERSON_NAME] Hwy 54 Front of House Team Member at Highway 54" at bounding box center [555, 27] width 309 height 55
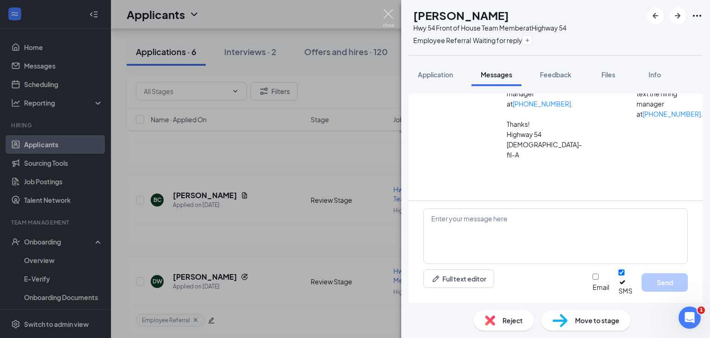
click at [387, 15] on img at bounding box center [389, 18] width 12 height 18
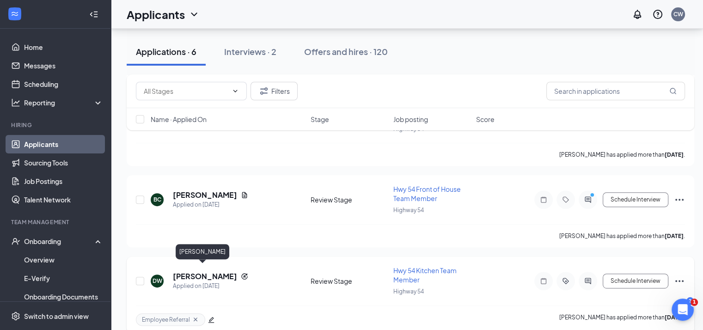
click at [208, 271] on h5 "[PERSON_NAME]" at bounding box center [205, 276] width 64 height 10
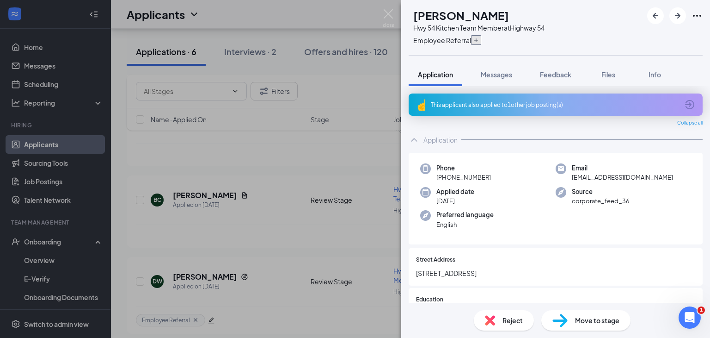
click at [479, 39] on icon "Plus" at bounding box center [477, 40] width 6 height 6
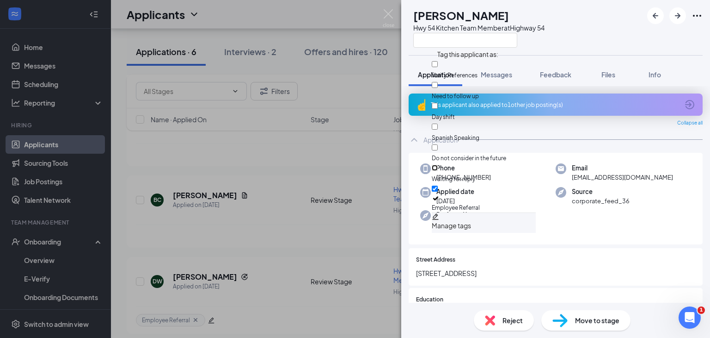
click at [438, 165] on input "Waiting for reply" at bounding box center [435, 168] width 6 height 6
checkbox input "true"
click at [591, 40] on div "[PERSON_NAME] Hwy 54 Kitchen Team Member at Highway 54" at bounding box center [555, 27] width 309 height 55
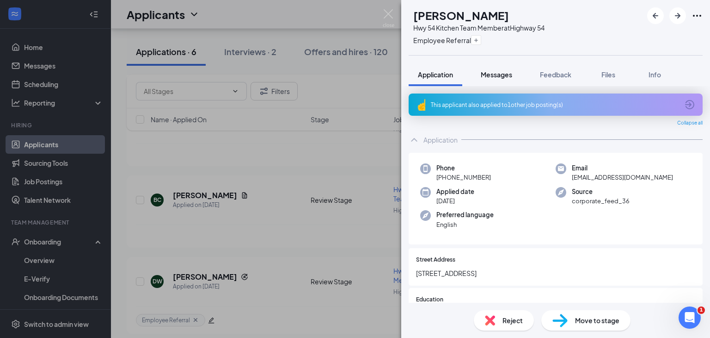
click at [502, 73] on div "[PERSON_NAME] Hwy 54 Kitchen Team Member at Highway 54 Employee Referral Applic…" at bounding box center [555, 169] width 309 height 338
click at [498, 79] on div "Messages" at bounding box center [496, 74] width 31 height 9
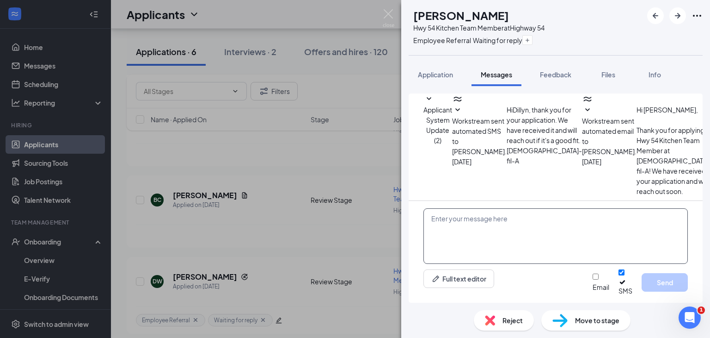
scroll to position [86, 0]
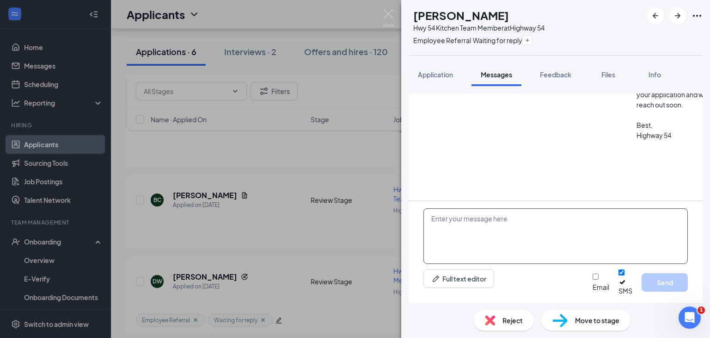
click at [464, 227] on textarea at bounding box center [556, 236] width 265 height 56
paste textarea "Good afternoon, I would love to have you join our group interview this [DATE] a…"
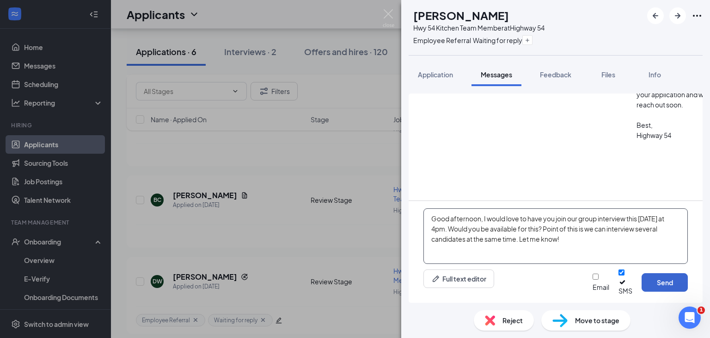
type textarea "Good afternoon, I would love to have you join our group interview this [DATE] a…"
click at [647, 284] on button "Send" at bounding box center [665, 282] width 46 height 19
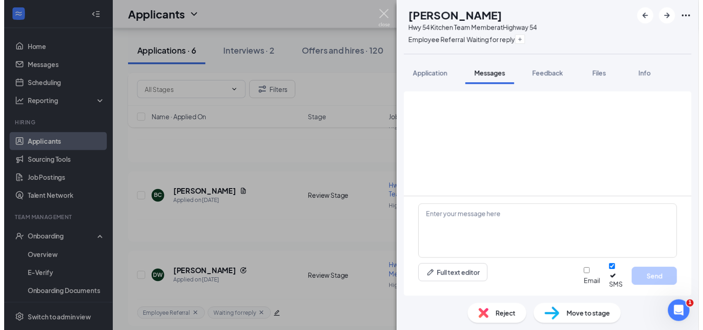
scroll to position [176, 0]
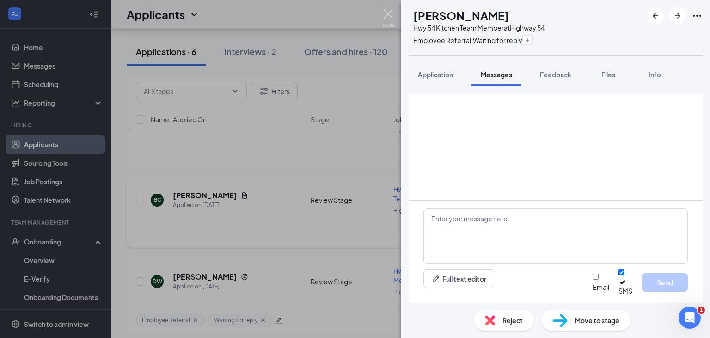
drag, startPoint x: 385, startPoint y: 13, endPoint x: 283, endPoint y: 189, distance: 203.3
click at [385, 14] on img at bounding box center [389, 18] width 12 height 18
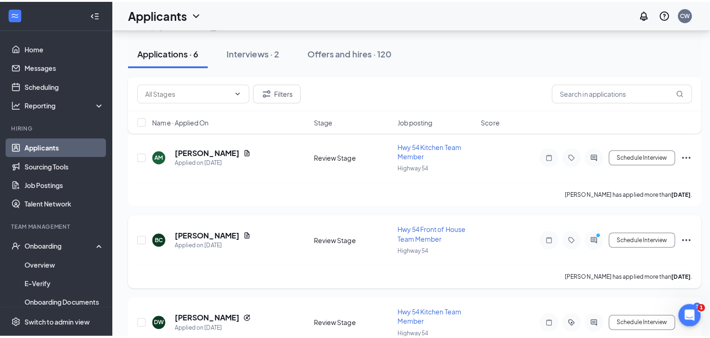
scroll to position [246, 0]
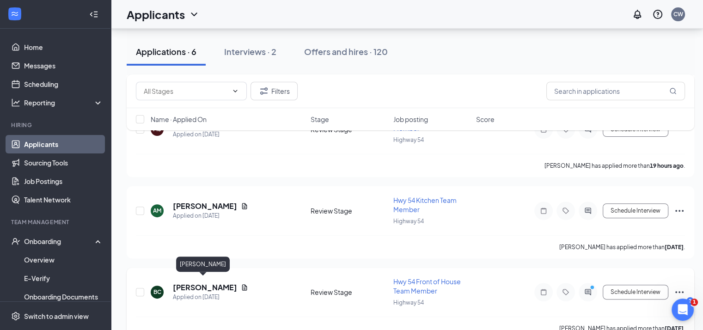
click at [192, 283] on h5 "[PERSON_NAME]" at bounding box center [205, 288] width 64 height 10
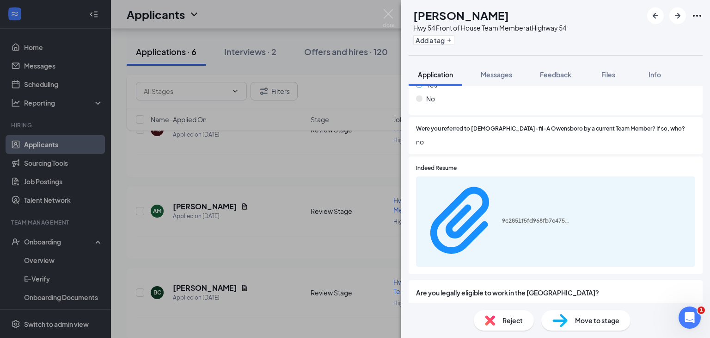
scroll to position [1006, 0]
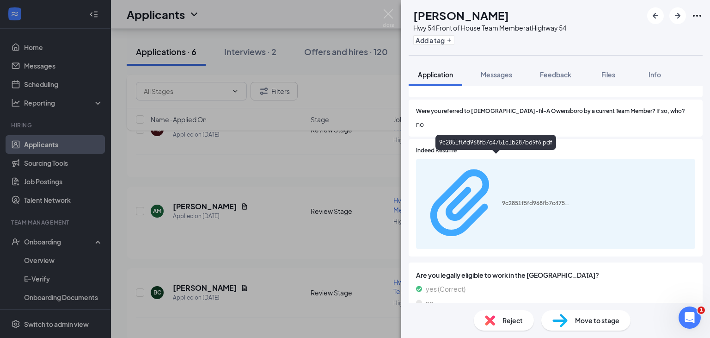
click at [518, 199] on div "9c2851f5fd968fb7c4751c1b287bd9f6.pdf" at bounding box center [536, 202] width 69 height 7
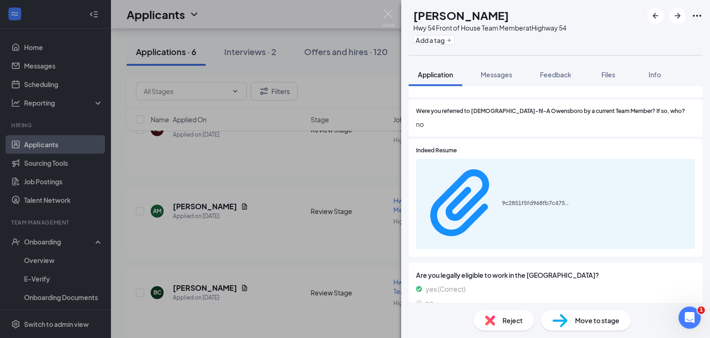
click at [512, 315] on span "Reject" at bounding box center [513, 320] width 20 height 10
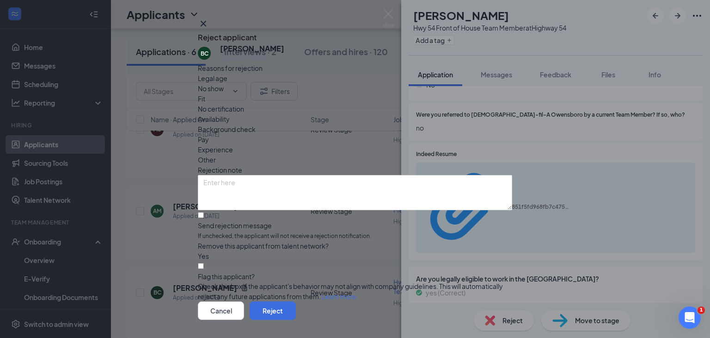
click at [205, 104] on span "Fit" at bounding box center [201, 98] width 7 height 10
click at [324, 175] on textarea at bounding box center [355, 192] width 315 height 35
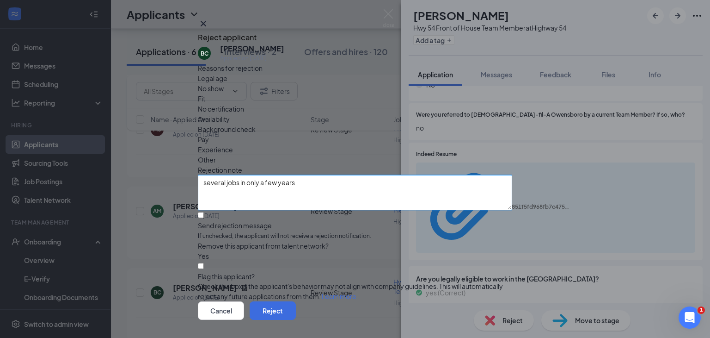
type textarea "several jobs in only a few years"
click at [204, 218] on input "Send rejection message If unchecked, the applicant will not receive a rejection…" at bounding box center [201, 215] width 6 height 6
checkbox input "true"
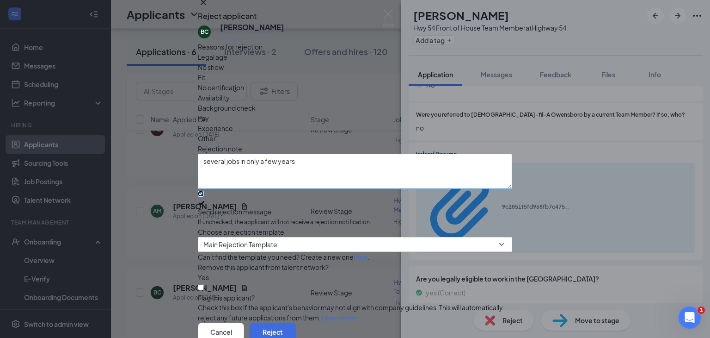
scroll to position [99, 0]
click at [296, 322] on button "Reject" at bounding box center [273, 331] width 46 height 19
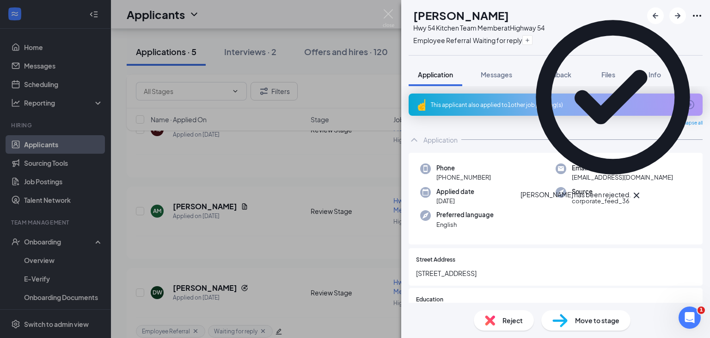
click at [640, 192] on icon "Cross" at bounding box center [637, 195] width 6 height 6
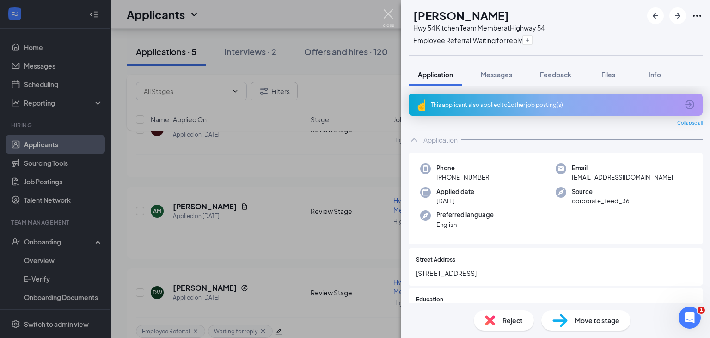
click at [390, 15] on img at bounding box center [389, 18] width 12 height 18
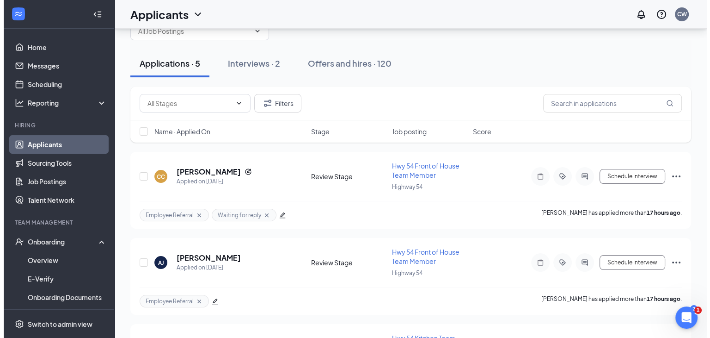
scroll to position [27, 0]
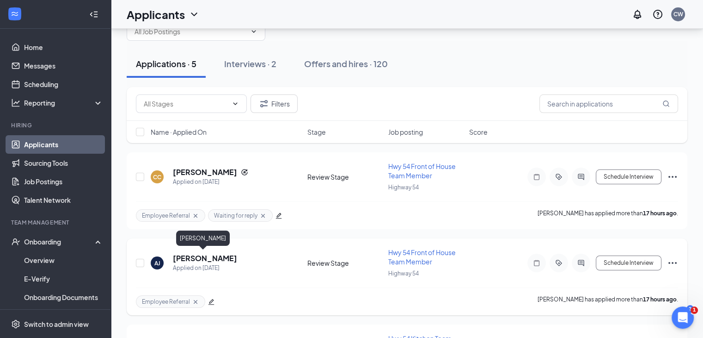
click at [200, 258] on h5 "[PERSON_NAME]" at bounding box center [205, 258] width 64 height 10
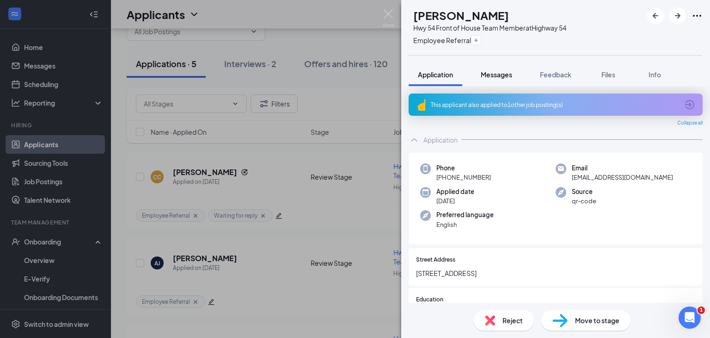
click at [496, 75] on span "Messages" at bounding box center [496, 74] width 31 height 8
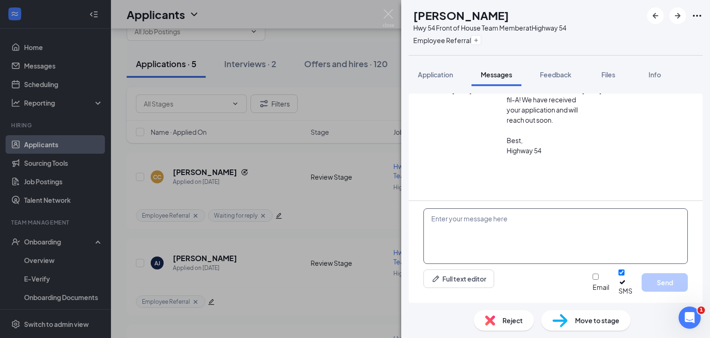
scroll to position [86, 0]
click at [485, 242] on textarea at bounding box center [556, 236] width 265 height 56
paste textarea "Good afternoon, I would love to have you join our group interview this [DATE] a…"
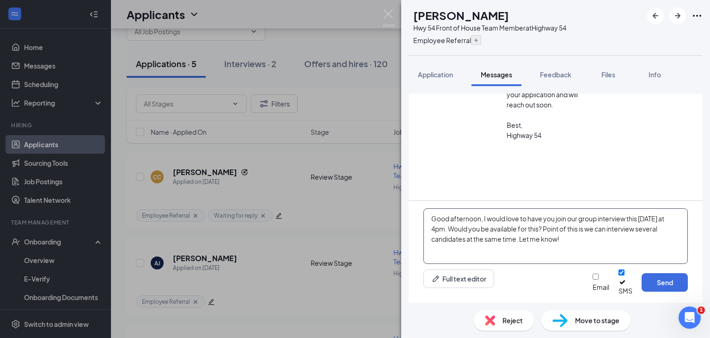
type textarea "Good afternoon, I would love to have you join our group interview this [DATE] a…"
click at [479, 42] on icon "Plus" at bounding box center [477, 40] width 6 height 6
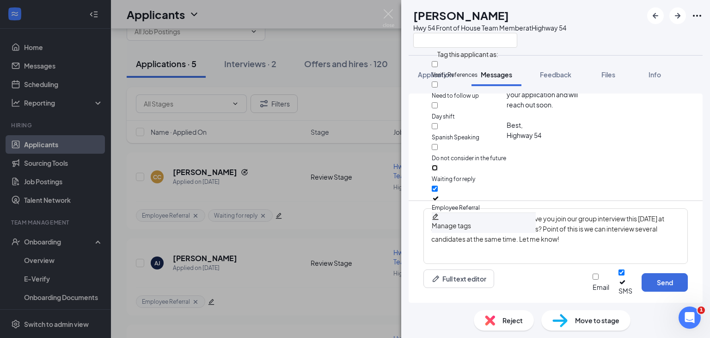
click at [438, 165] on input "Waiting for reply" at bounding box center [435, 168] width 6 height 6
checkbox input "true"
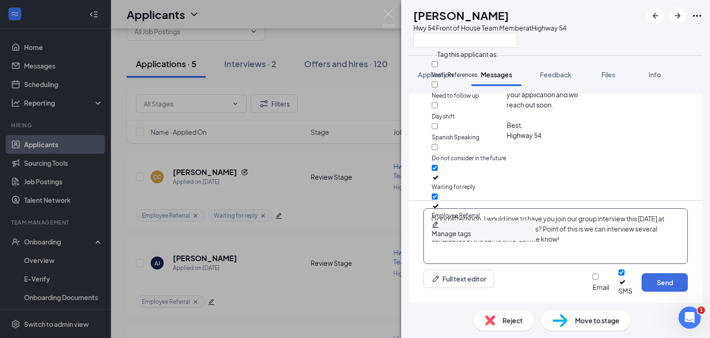
click at [594, 252] on textarea "Good afternoon, I would love to have you join our group interview this [DATE] a…" at bounding box center [556, 236] width 265 height 56
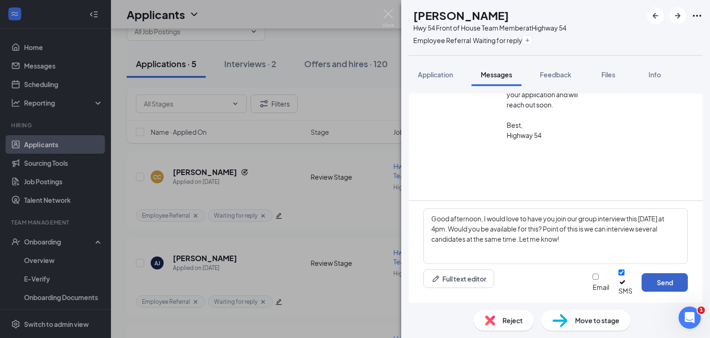
click at [664, 290] on button "Send" at bounding box center [665, 282] width 46 height 19
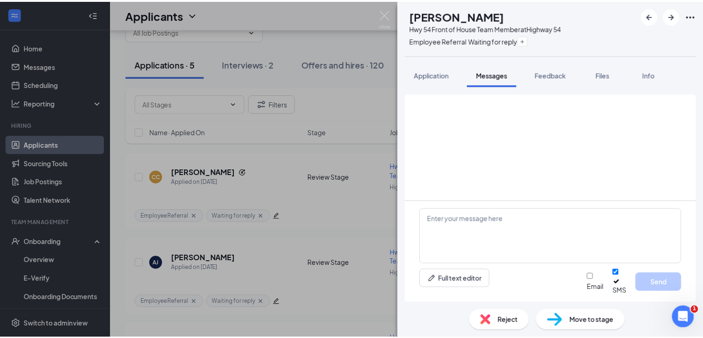
scroll to position [176, 0]
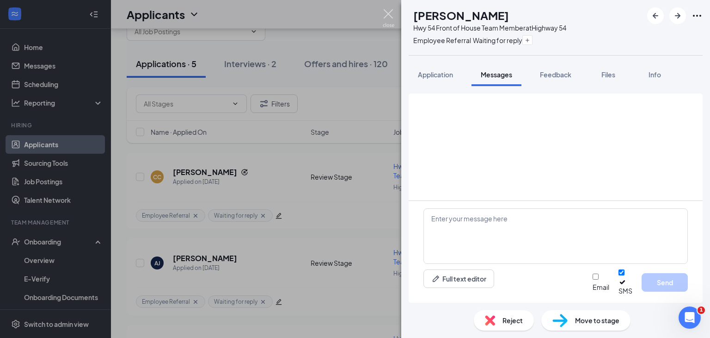
click at [385, 12] on img at bounding box center [389, 18] width 12 height 18
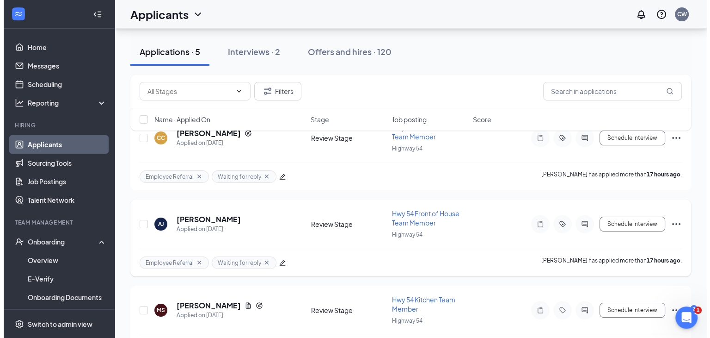
scroll to position [119, 0]
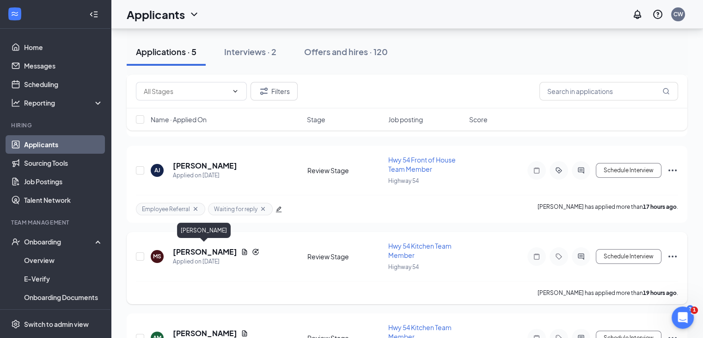
click at [214, 252] on h5 "[PERSON_NAME]" at bounding box center [205, 252] width 64 height 10
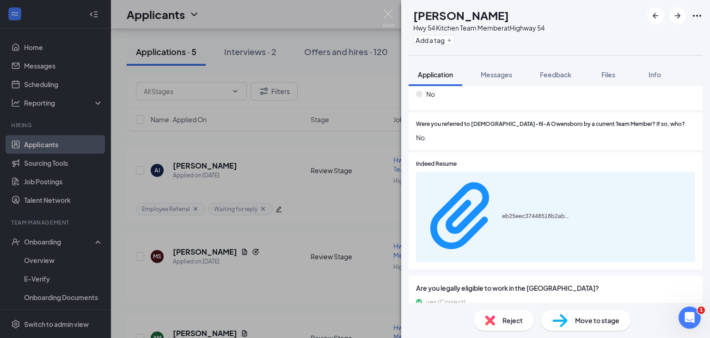
scroll to position [967, 0]
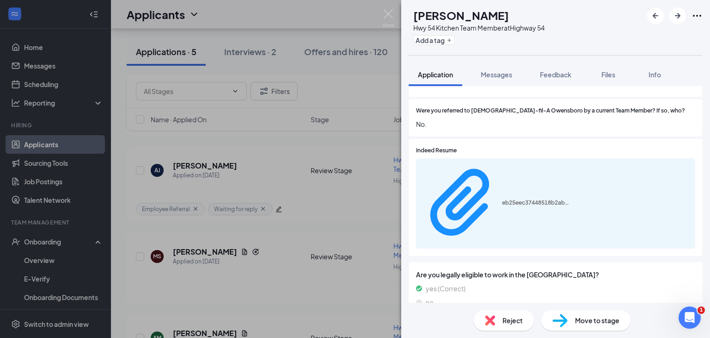
click at [500, 164] on div "eb25eec37448518b2ab2b474021f953c.pdf" at bounding box center [555, 203] width 279 height 90
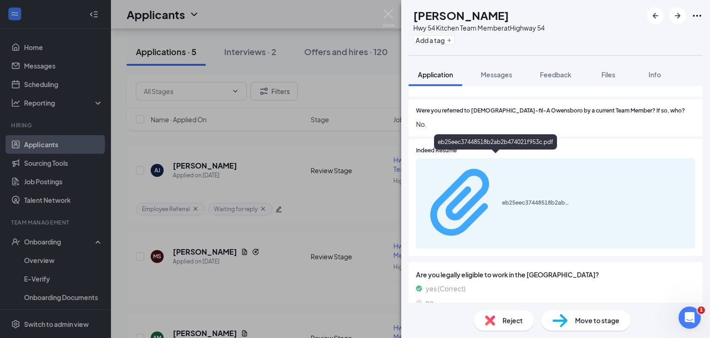
click at [506, 162] on div "eb25eec37448518b2ab2b474021f953c.pdf" at bounding box center [497, 203] width 150 height 82
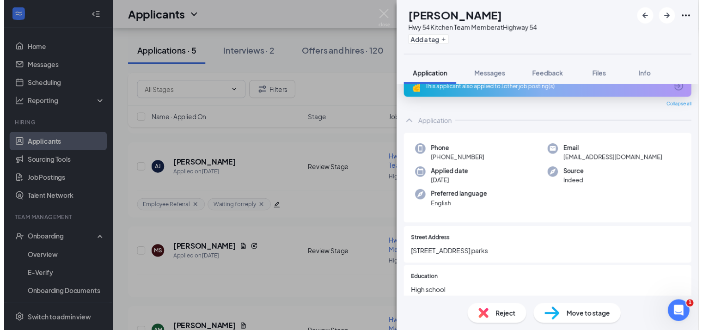
scroll to position [0, 0]
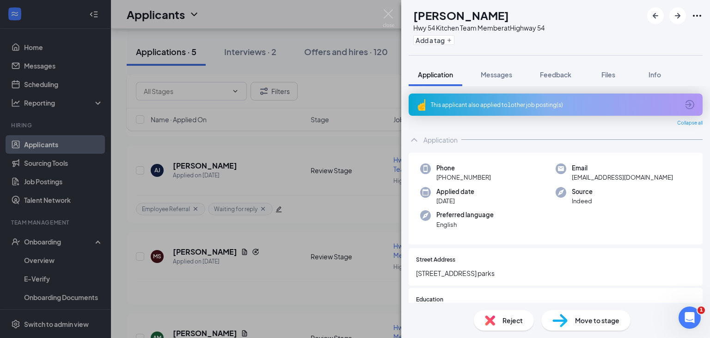
click at [487, 107] on div "This applicant also applied to 1 other job posting(s)" at bounding box center [555, 105] width 248 height 8
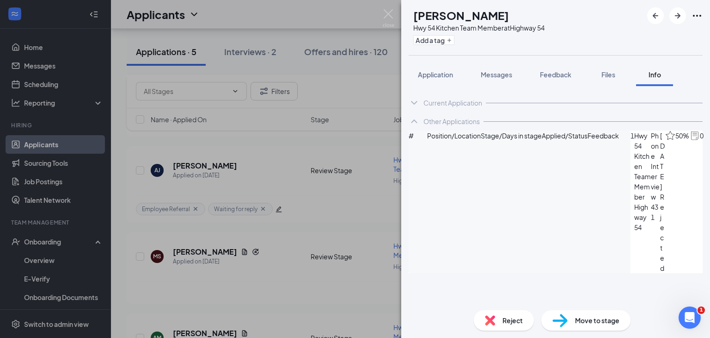
click at [710, 142] on icon "ArrowCircle" at bounding box center [715, 135] width 11 height 11
click at [387, 19] on img at bounding box center [389, 18] width 12 height 18
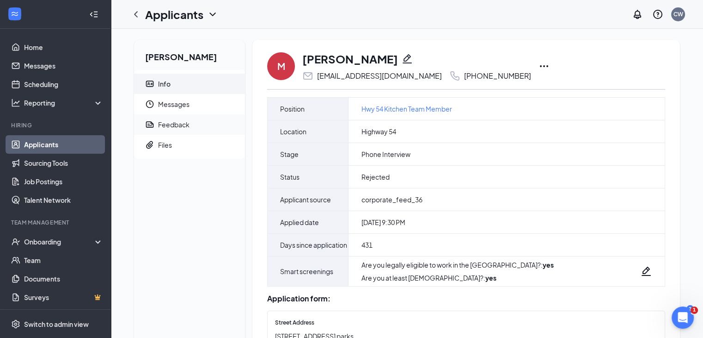
click at [186, 121] on div "Feedback" at bounding box center [173, 124] width 31 height 9
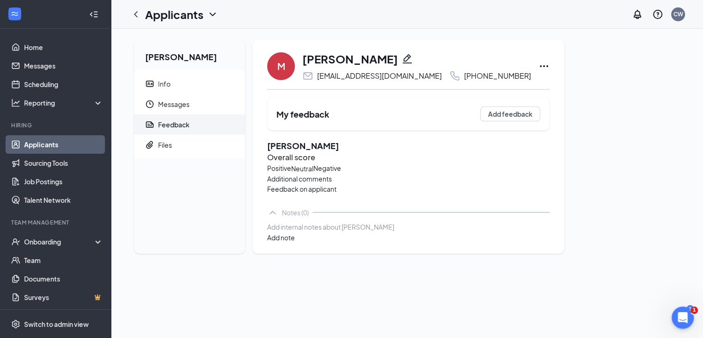
scroll to position [27, 0]
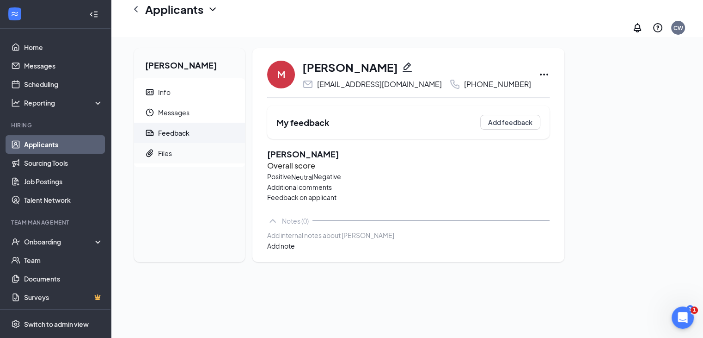
click at [148, 148] on icon "Paperclip" at bounding box center [149, 152] width 9 height 9
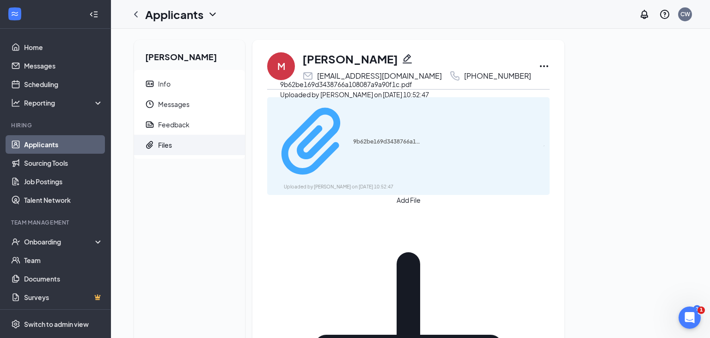
click at [349, 183] on div "Uploaded by Lauren Dechman on Jul 18, 2024 at 10:52:47" at bounding box center [353, 186] width 139 height 7
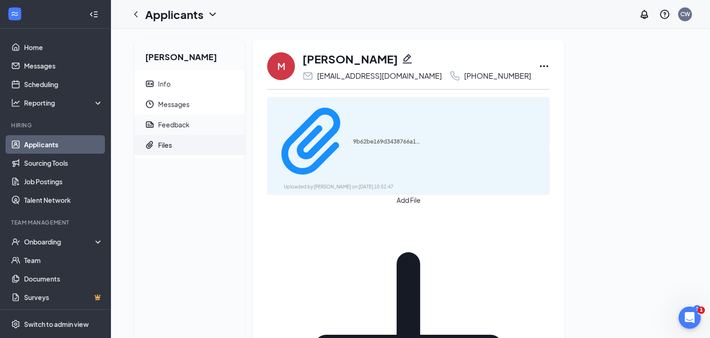
click at [166, 127] on div "Feedback" at bounding box center [173, 124] width 31 height 9
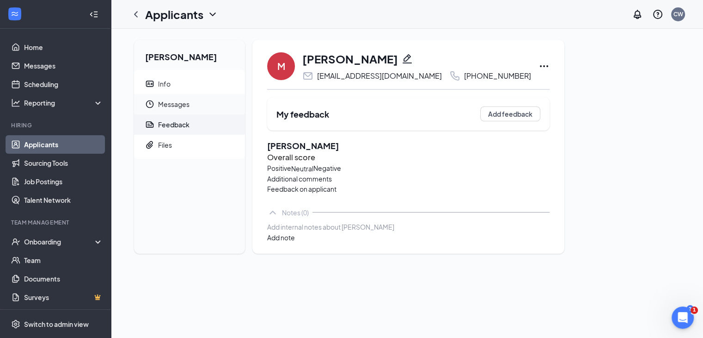
click at [181, 106] on span "Messages" at bounding box center [198, 104] width 80 height 20
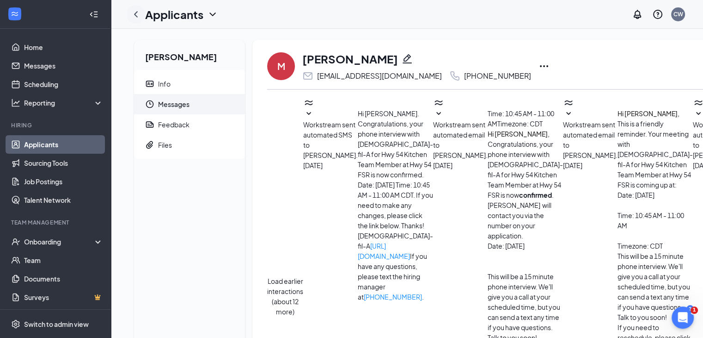
click at [135, 12] on icon "ChevronLeft" at bounding box center [135, 14] width 11 height 11
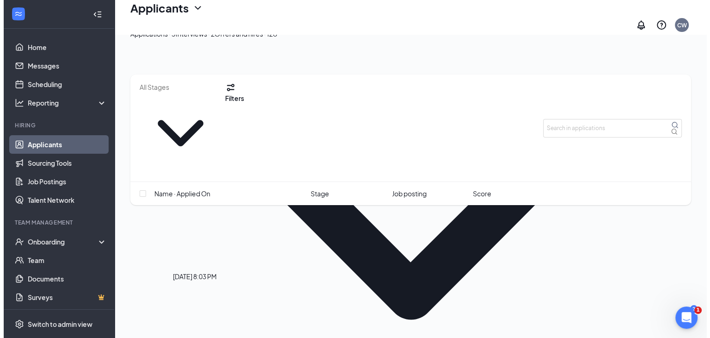
scroll to position [139, 0]
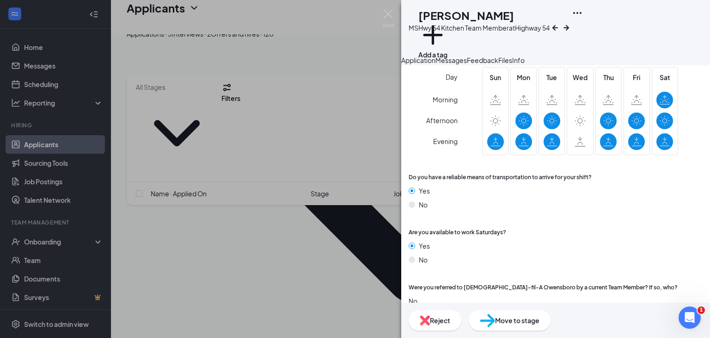
scroll to position [879, 0]
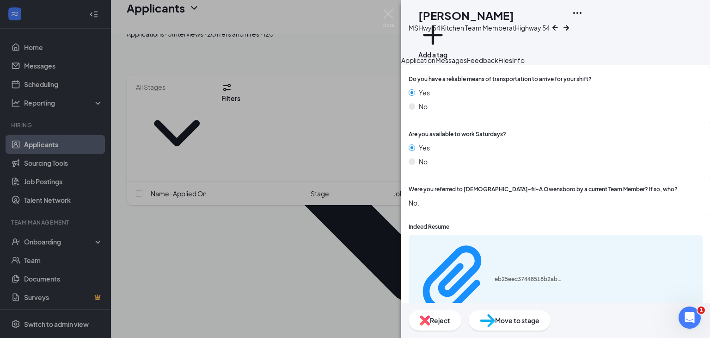
click at [540, 323] on span "Move to stage" at bounding box center [517, 320] width 44 height 10
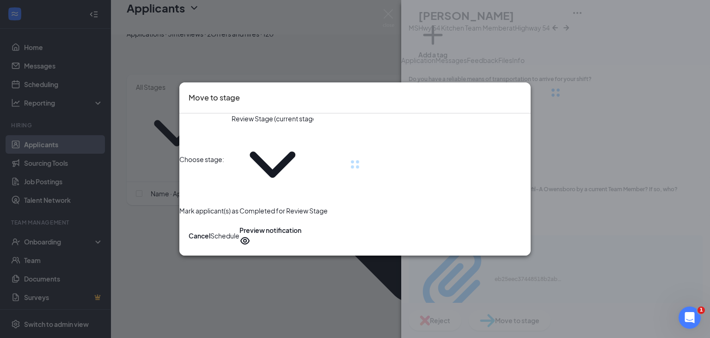
type input "Phone Interview (next stage)"
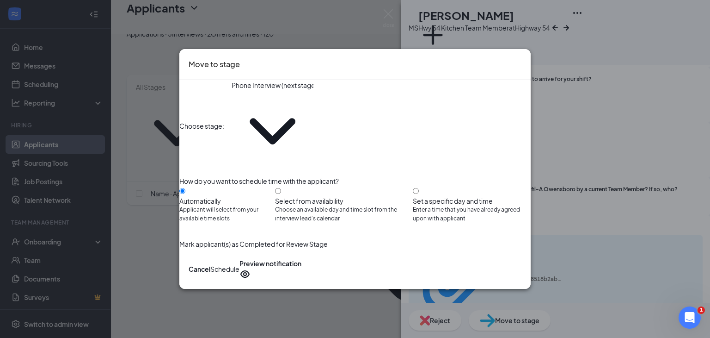
click at [522, 58] on icon "Cross" at bounding box center [522, 58] width 0 height 0
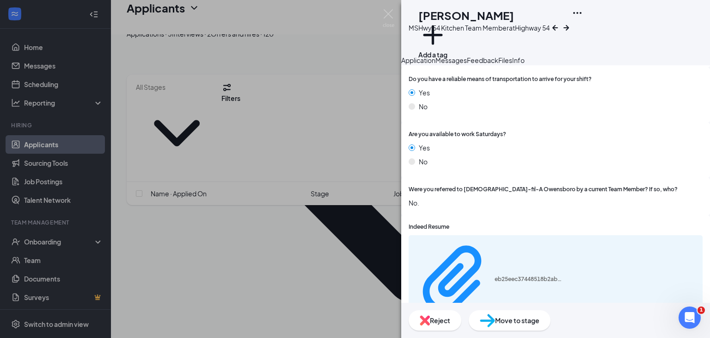
click at [467, 64] on span "Messages" at bounding box center [451, 60] width 31 height 8
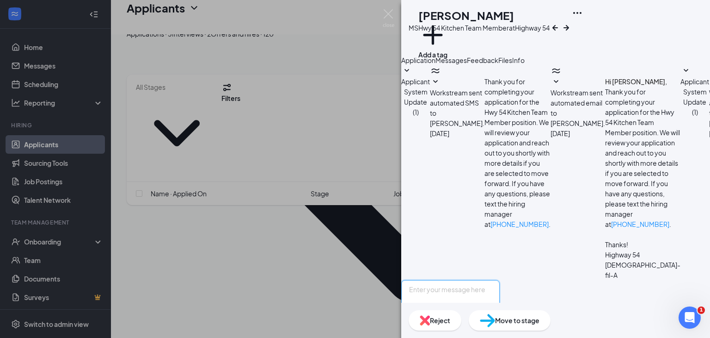
scroll to position [113, 0]
click at [464, 280] on textarea at bounding box center [450, 308] width 99 height 56
paste textarea "Good afternoon, I would love to have you join our group interview this [DATE] a…"
type textarea "Good afternoon, I would love to have you join our group interview this [DATE] a…"
click at [448, 37] on button "Add a tag" at bounding box center [433, 39] width 29 height 39
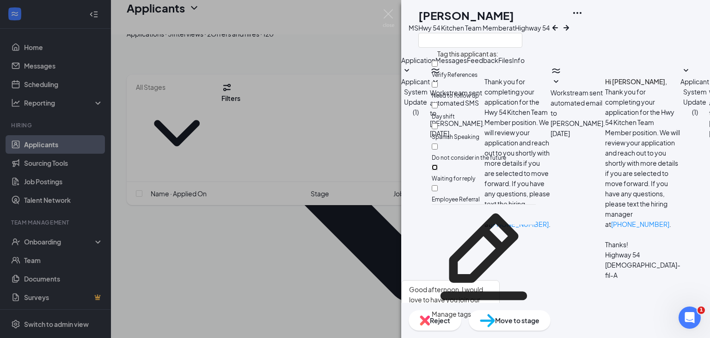
click at [438, 164] on input "Waiting for reply" at bounding box center [435, 167] width 6 height 6
checkbox input "true"
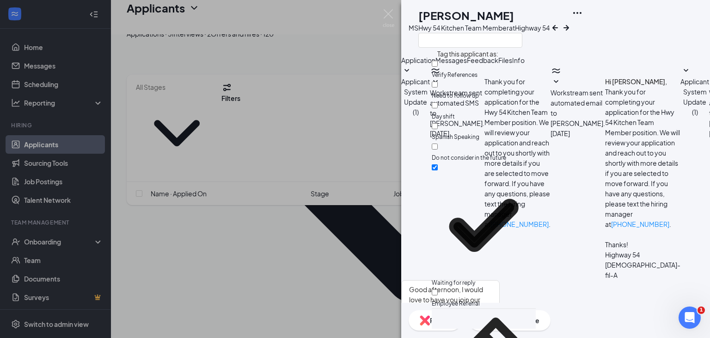
click at [592, 50] on div "MS Matthew Swift Hwy 54 Kitchen Team Member at Highway 54" at bounding box center [555, 27] width 309 height 55
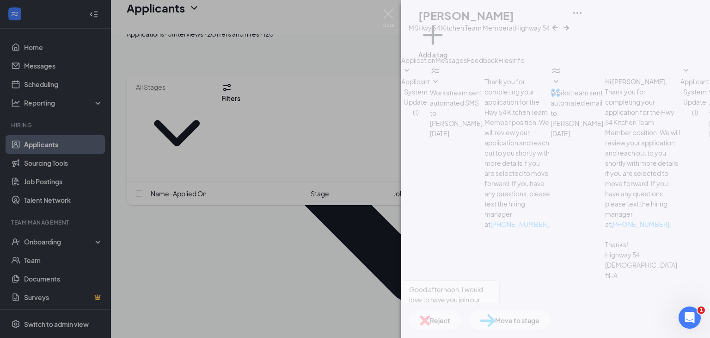
click at [660, 290] on div "MS Matthew Swift Hwy 54 Kitchen Team Member at Highway 54 Add a tag Application…" at bounding box center [555, 169] width 309 height 338
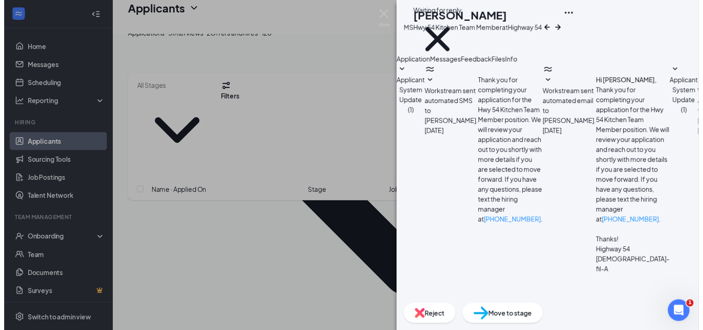
scroll to position [203, 0]
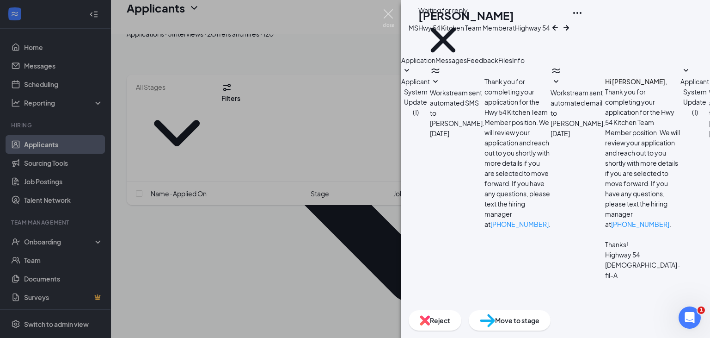
click at [392, 16] on img at bounding box center [389, 18] width 12 height 18
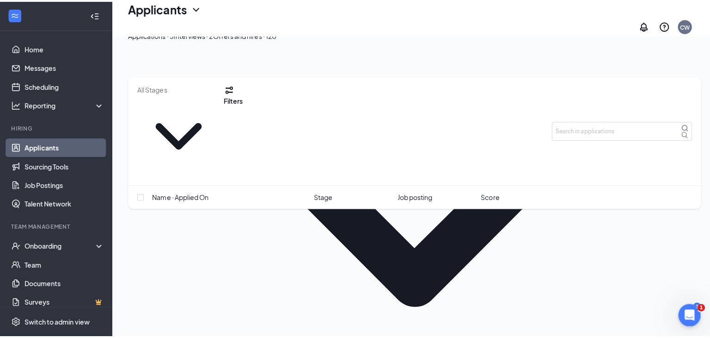
scroll to position [231, 0]
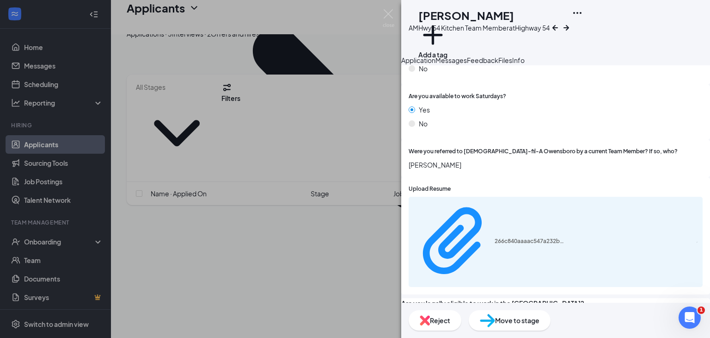
scroll to position [950, 0]
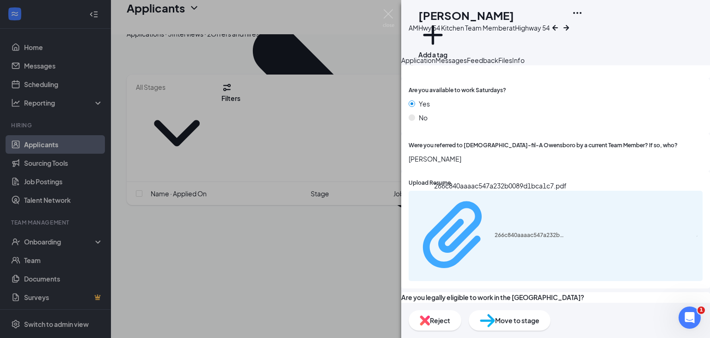
click at [505, 231] on div "266c840aaaac547a232b0089d1bca1c7.pdf" at bounding box center [529, 234] width 69 height 7
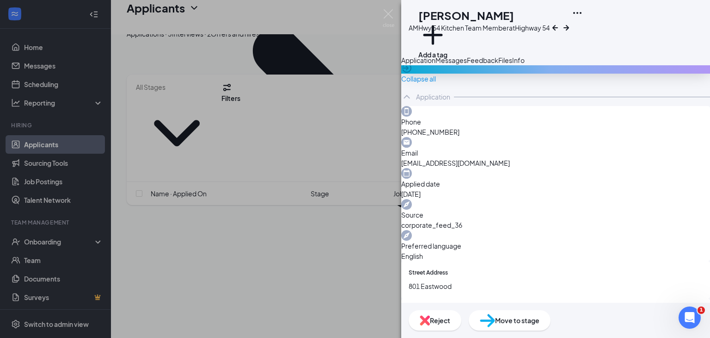
scroll to position [0, 0]
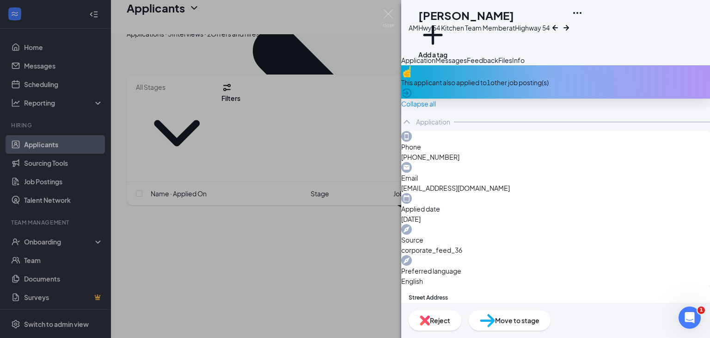
click at [467, 65] on button "Messages" at bounding box center [451, 60] width 31 height 10
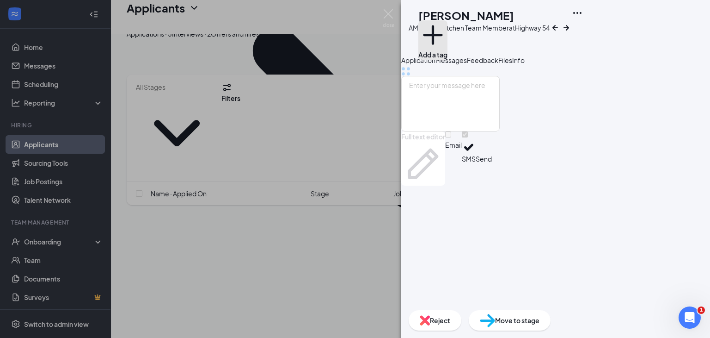
click at [448, 42] on button "Add a tag" at bounding box center [433, 39] width 29 height 39
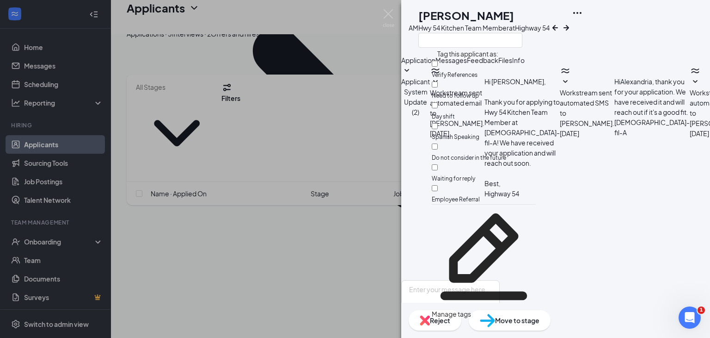
scroll to position [86, 0]
click at [438, 185] on input "Employee Referral" at bounding box center [435, 188] width 6 height 6
checkbox input "true"
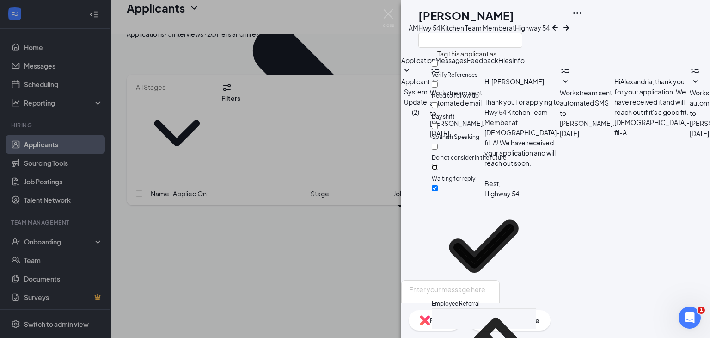
click at [438, 164] on input "Waiting for reply" at bounding box center [435, 167] width 6 height 6
checkbox input "true"
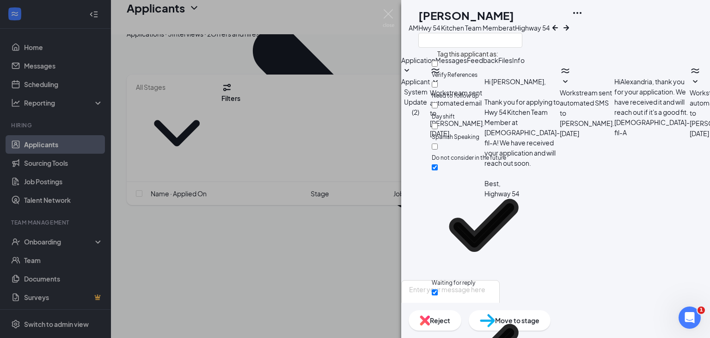
click at [569, 30] on div "AM Alexandria Maddox Hwy 54 Kitchen Team Member at Highway 54" at bounding box center [555, 27] width 309 height 55
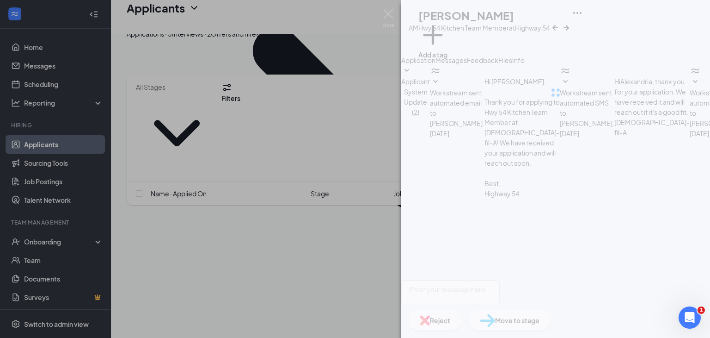
click at [506, 266] on div "AM Alexandria Maddox Hwy 54 Kitchen Team Member at Highway 54 Add a tag Applica…" at bounding box center [555, 169] width 309 height 338
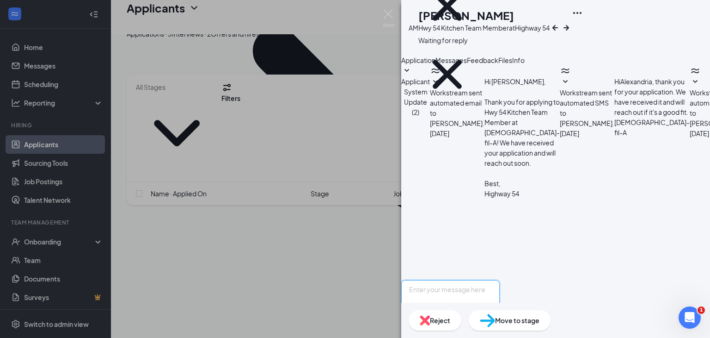
click at [500, 280] on textarea at bounding box center [450, 308] width 99 height 56
paste textarea "Good afternoon, I would love to have you join our group interview this [DATE] a…"
type textarea "Good afternoon, I would love to have you join our group interview this [DATE] a…"
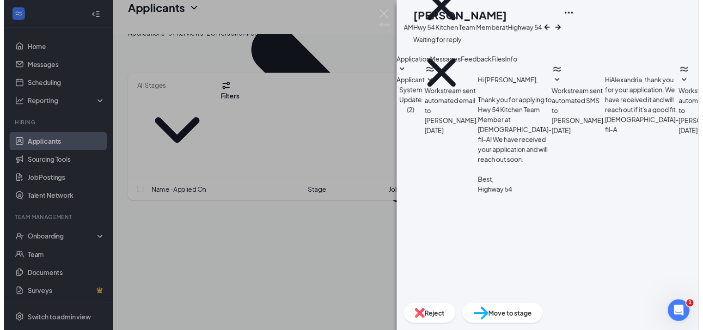
scroll to position [176, 0]
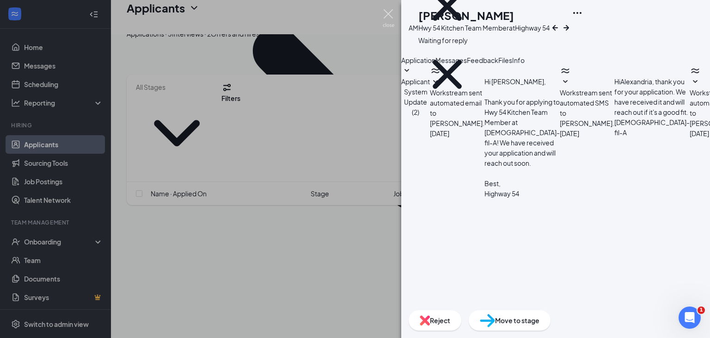
click at [391, 13] on img at bounding box center [389, 18] width 12 height 18
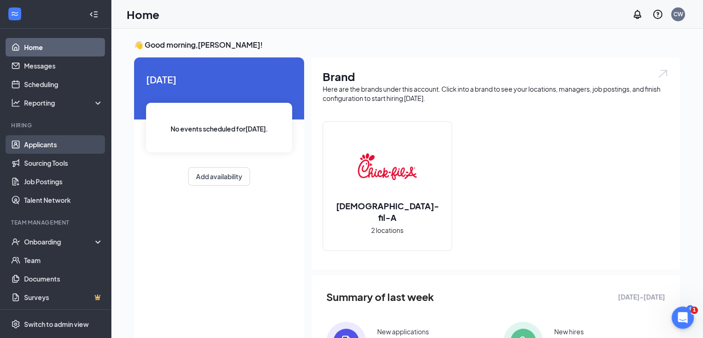
click at [37, 150] on link "Applicants" at bounding box center [63, 144] width 79 height 19
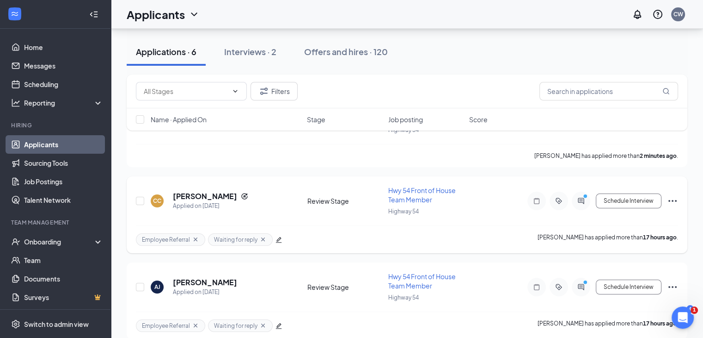
scroll to position [93, 0]
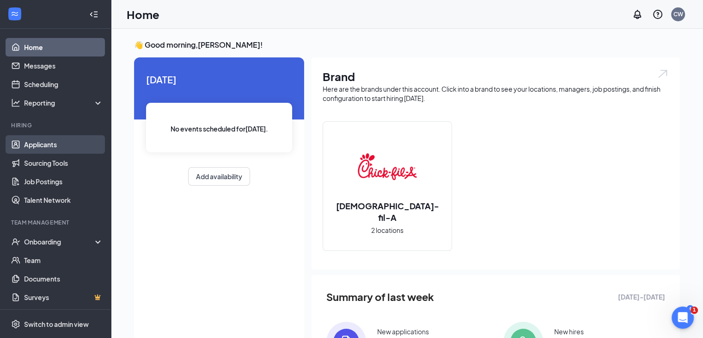
click at [54, 147] on link "Applicants" at bounding box center [63, 144] width 79 height 19
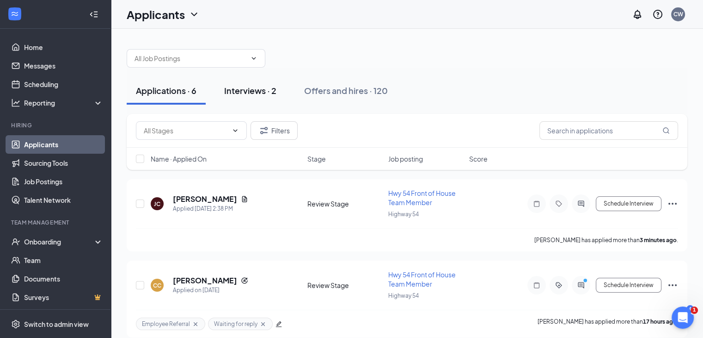
click at [246, 92] on div "Interviews · 2" at bounding box center [250, 91] width 52 height 12
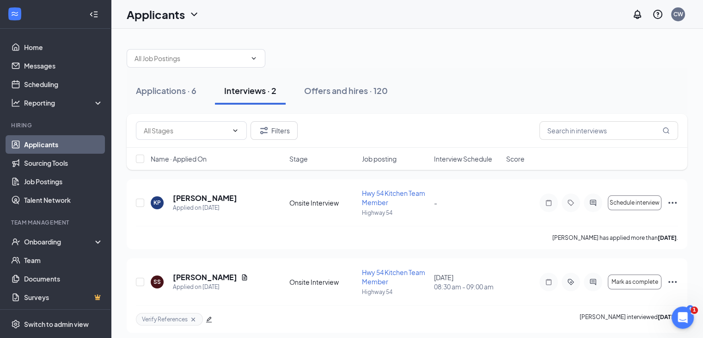
click at [315, 41] on div at bounding box center [407, 54] width 561 height 28
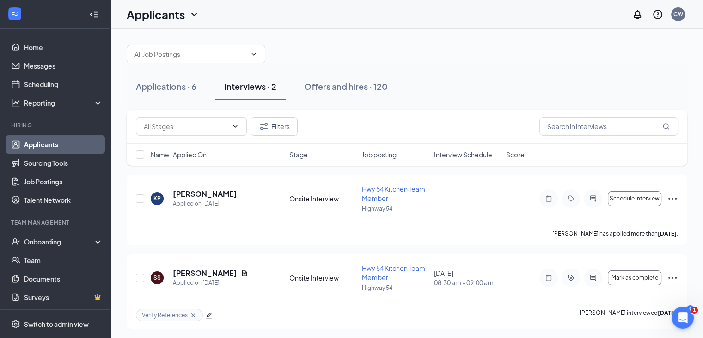
scroll to position [6, 0]
click at [178, 91] on button "Applications · 6" at bounding box center [166, 85] width 79 height 28
